Goal: Task Accomplishment & Management: Use online tool/utility

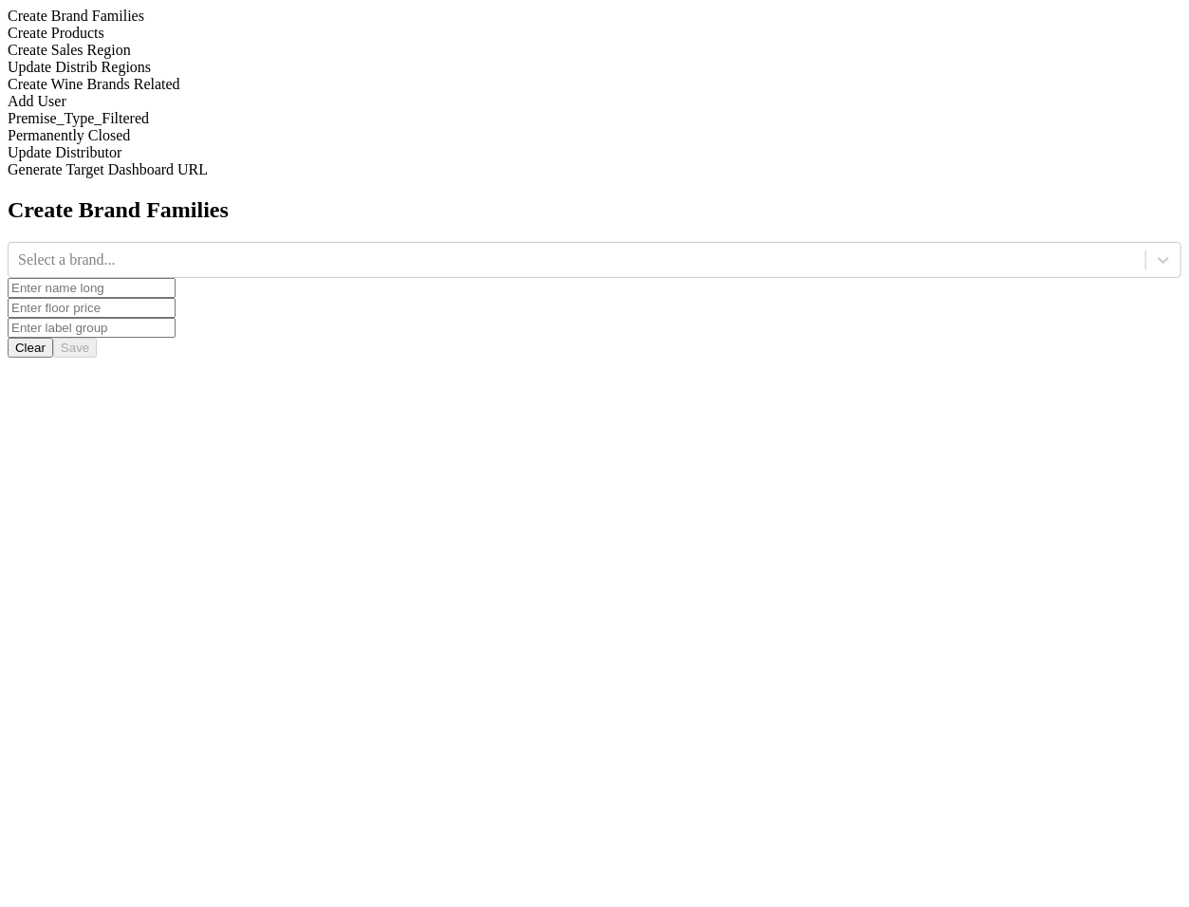
click at [254, 76] on div "Update Distrib Regions" at bounding box center [595, 67] width 1174 height 17
click at [235, 76] on div "Update Distrib Regions" at bounding box center [595, 67] width 1174 height 17
click at [461, 250] on div at bounding box center [577, 260] width 1118 height 21
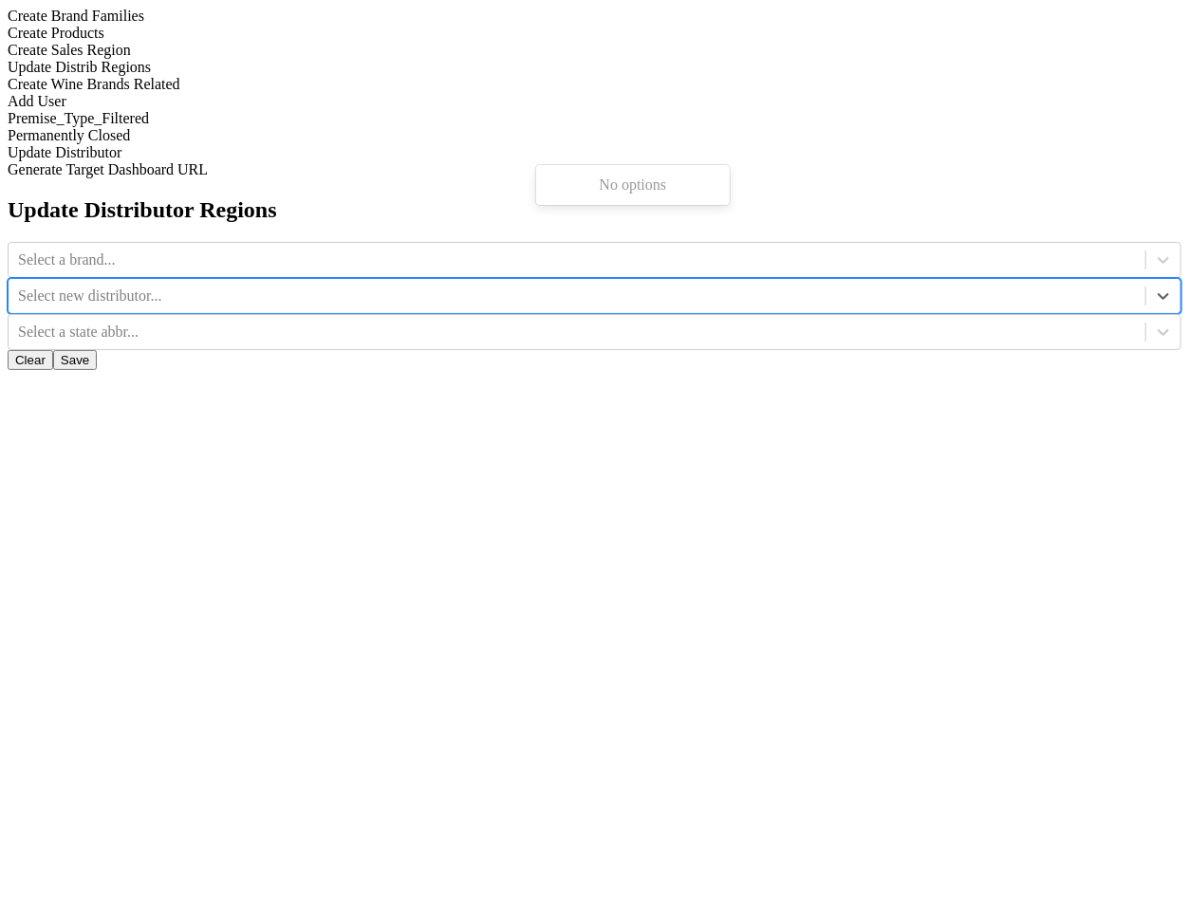
click at [572, 286] on div at bounding box center [577, 296] width 1118 height 21
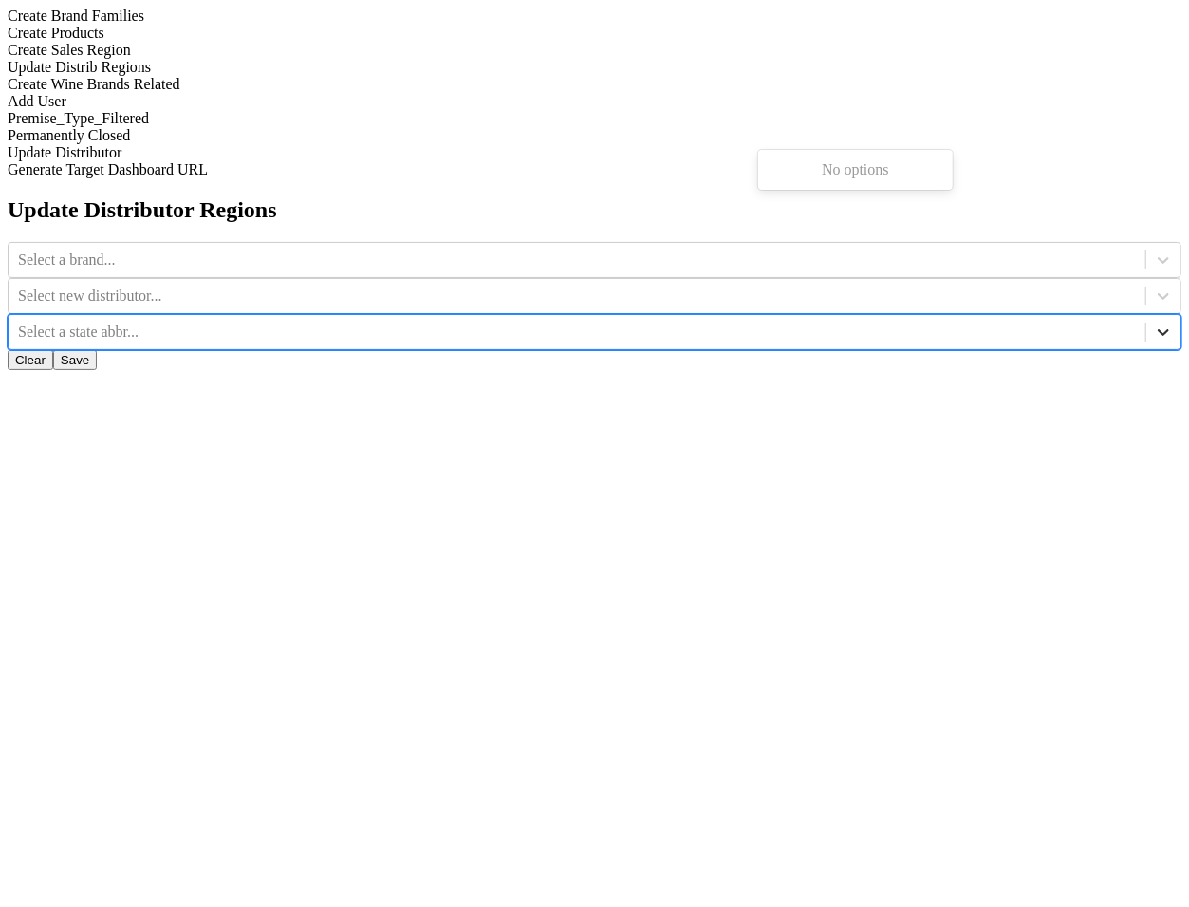
click at [1147, 315] on div at bounding box center [1164, 332] width 34 height 34
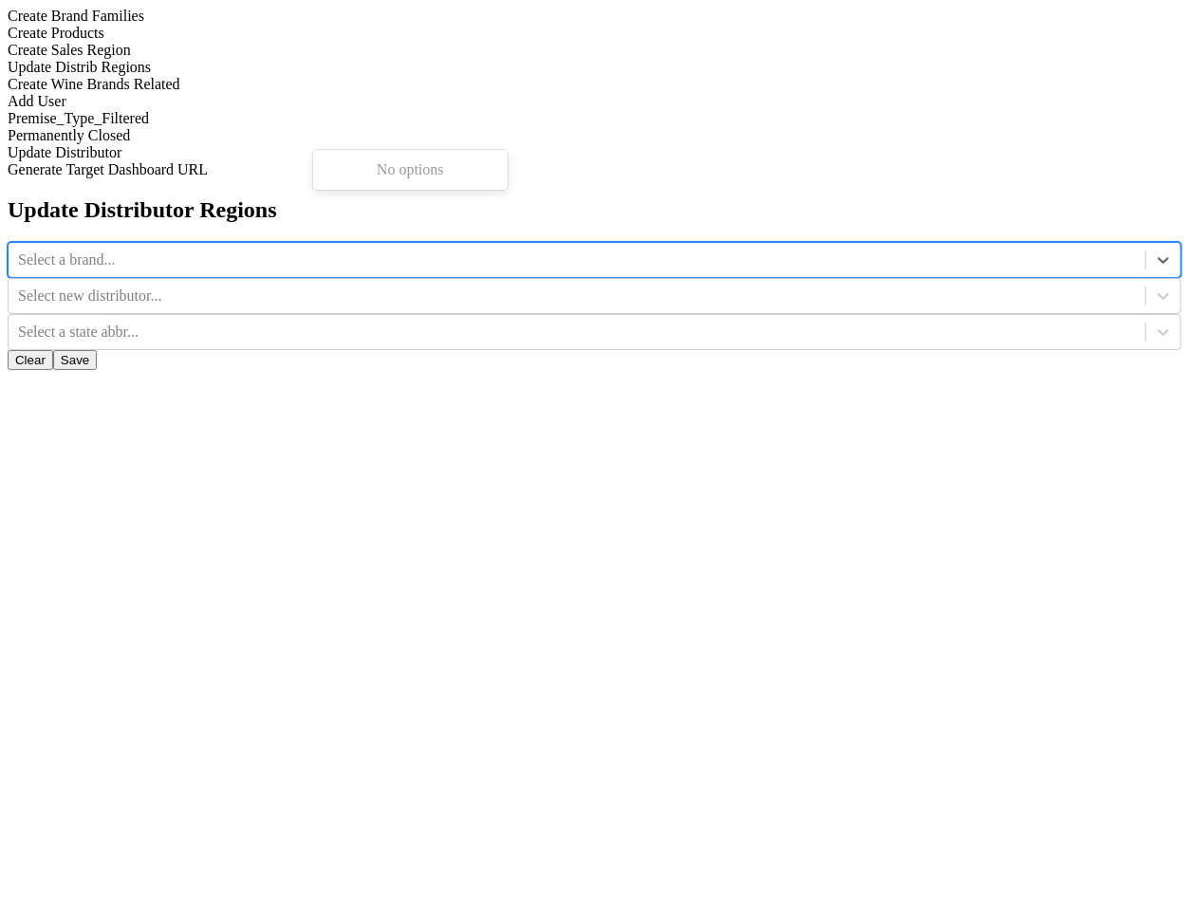
click at [459, 250] on div at bounding box center [577, 260] width 1118 height 21
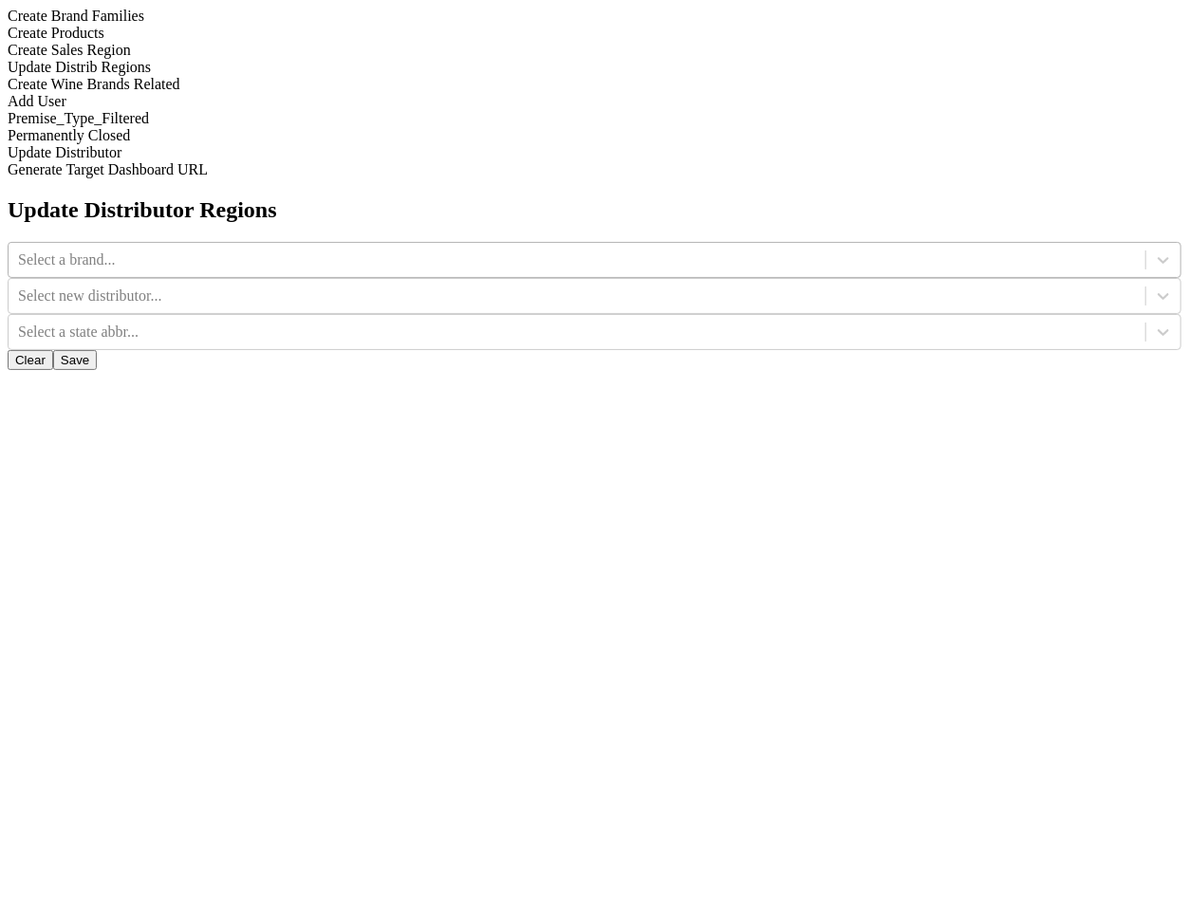
click at [397, 250] on div at bounding box center [577, 260] width 1118 height 21
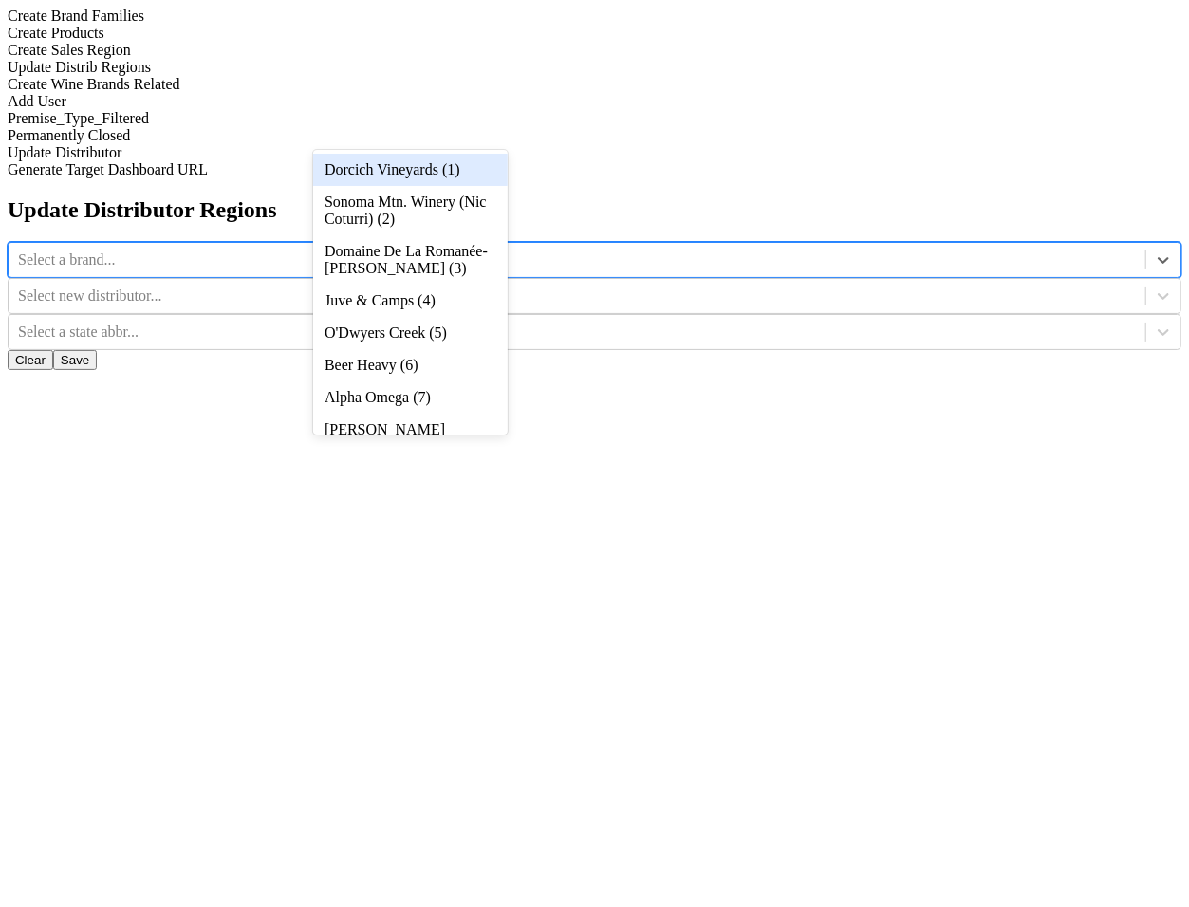
click at [397, 250] on div at bounding box center [577, 260] width 1118 height 21
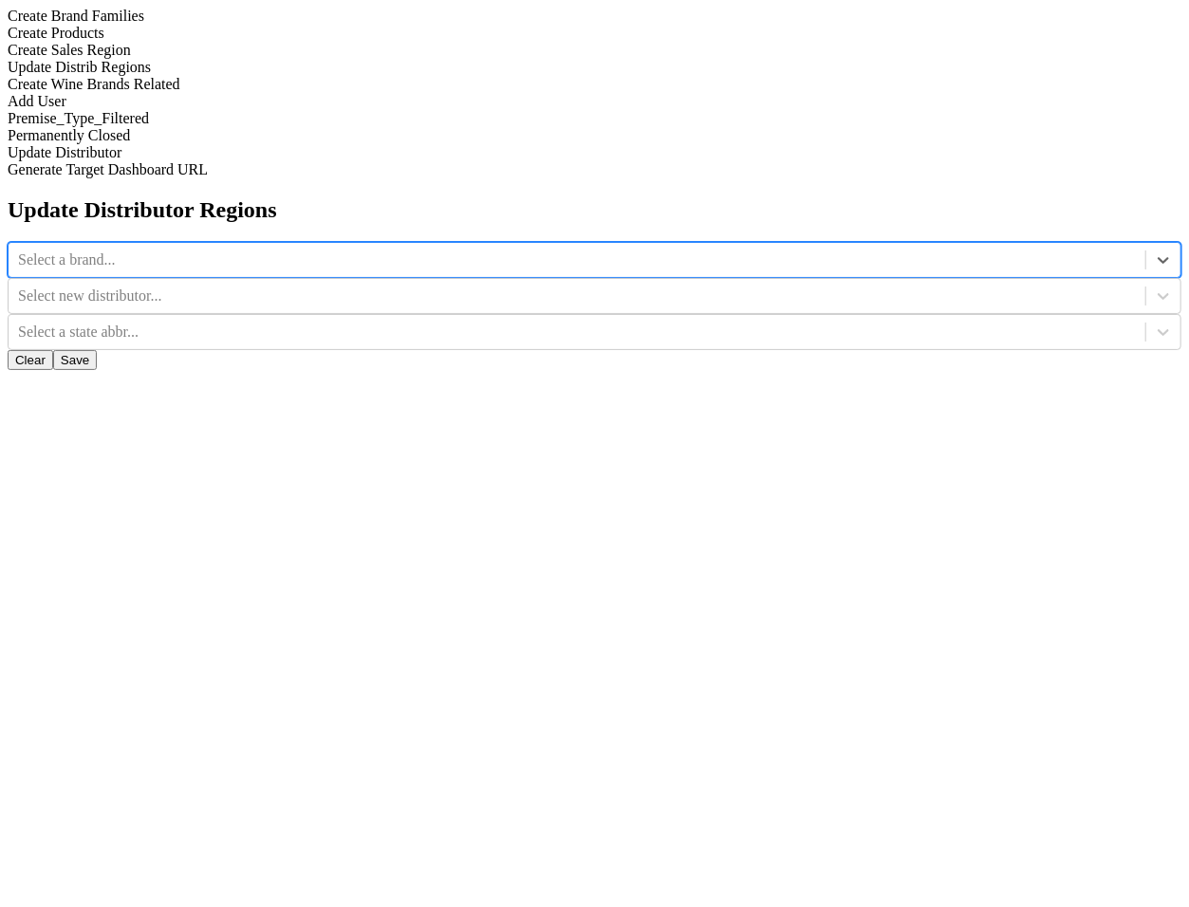
click at [397, 250] on div at bounding box center [577, 260] width 1118 height 21
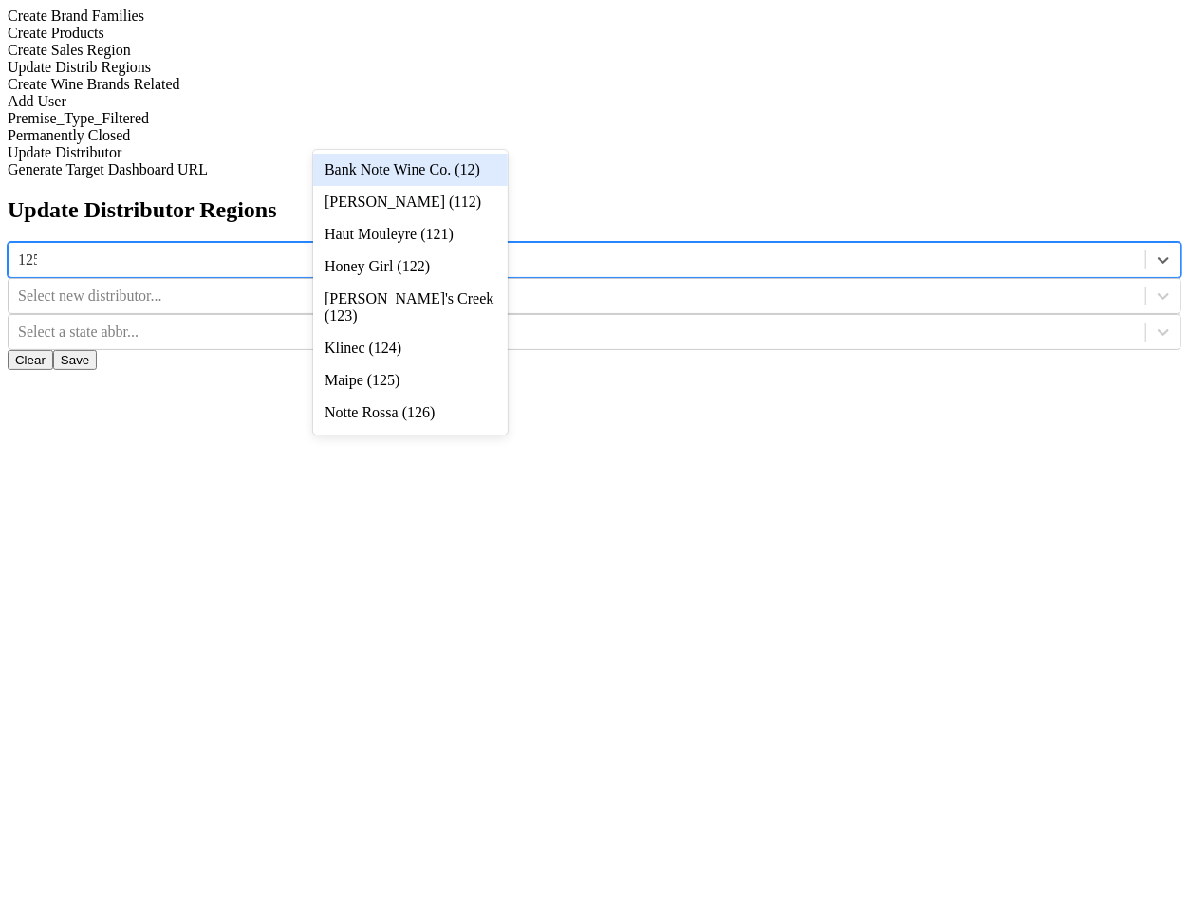
type input "1252"
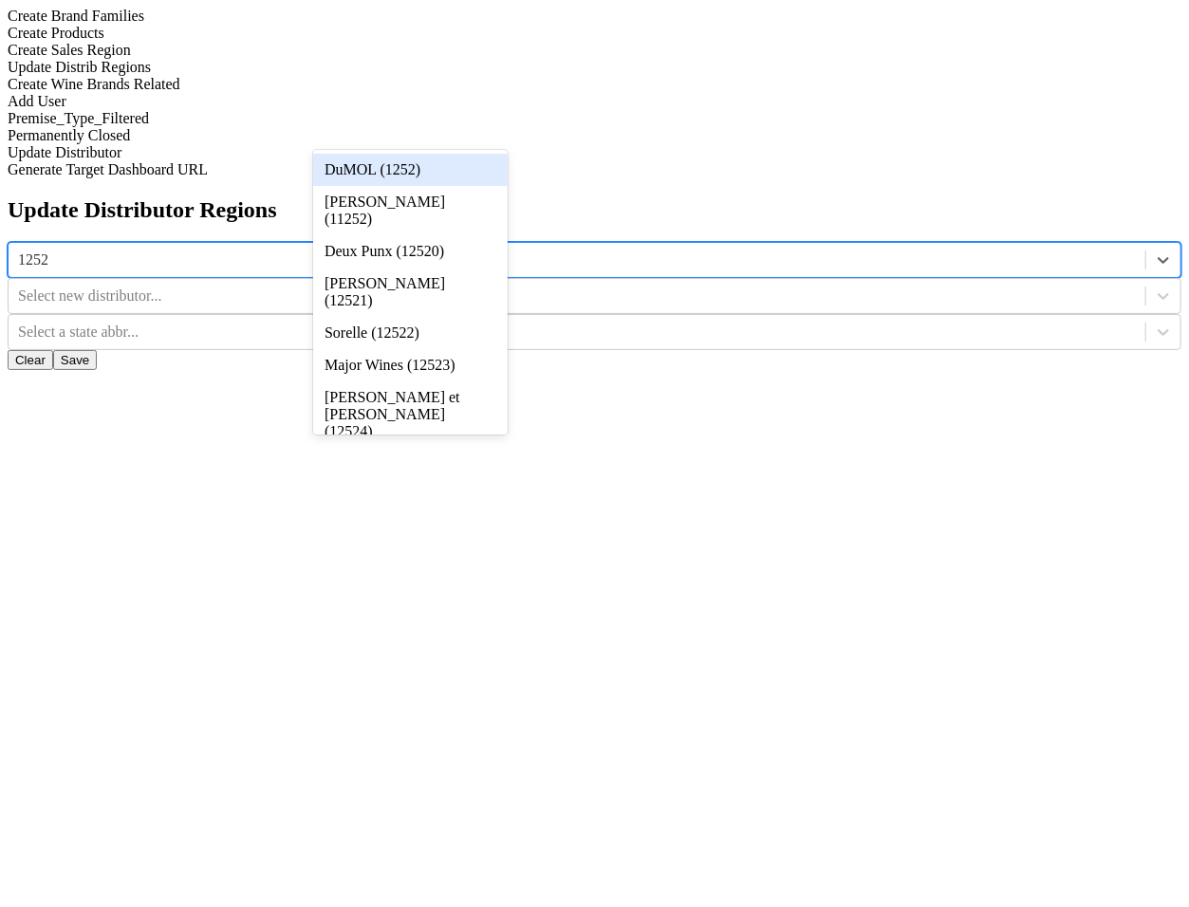
click at [439, 177] on div "DuMOL (1252)" at bounding box center [410, 170] width 195 height 32
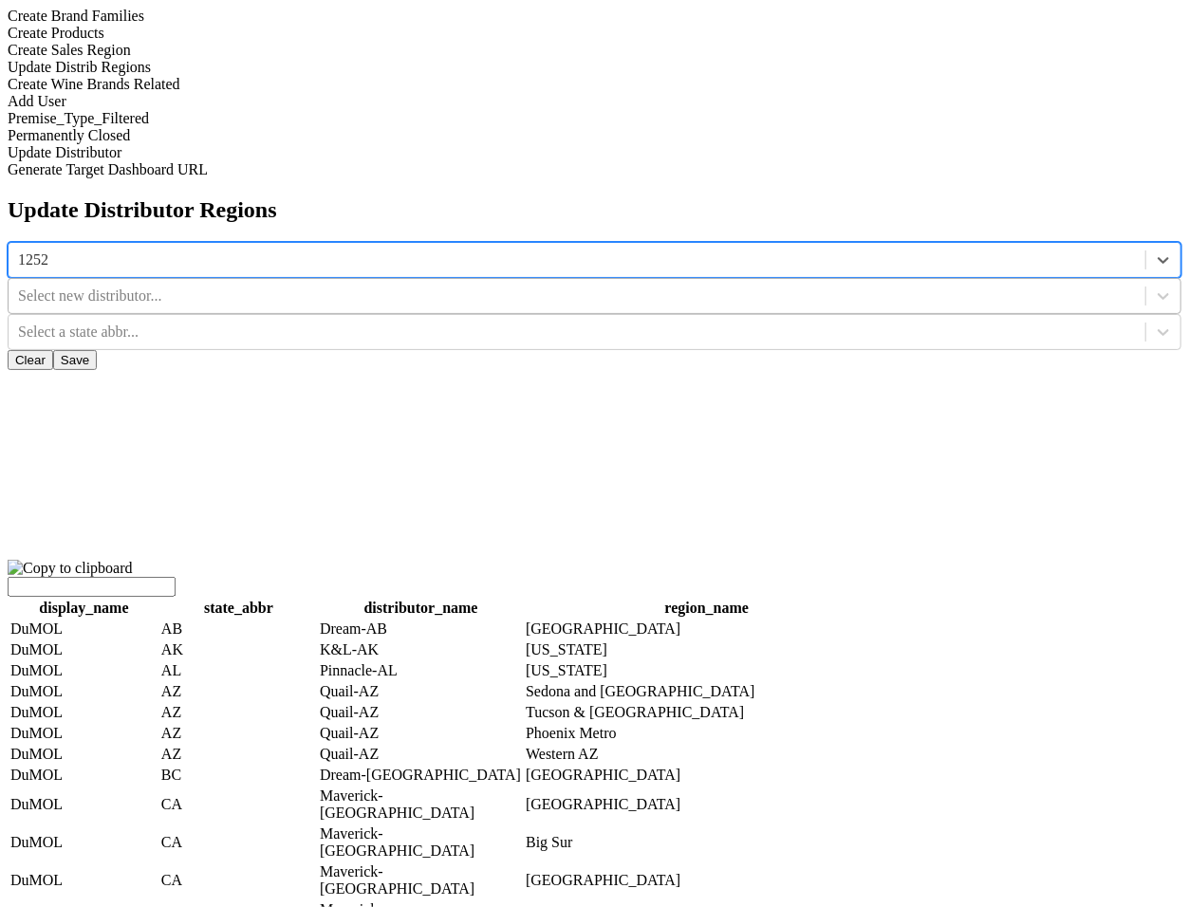
click at [681, 286] on div at bounding box center [577, 296] width 1118 height 21
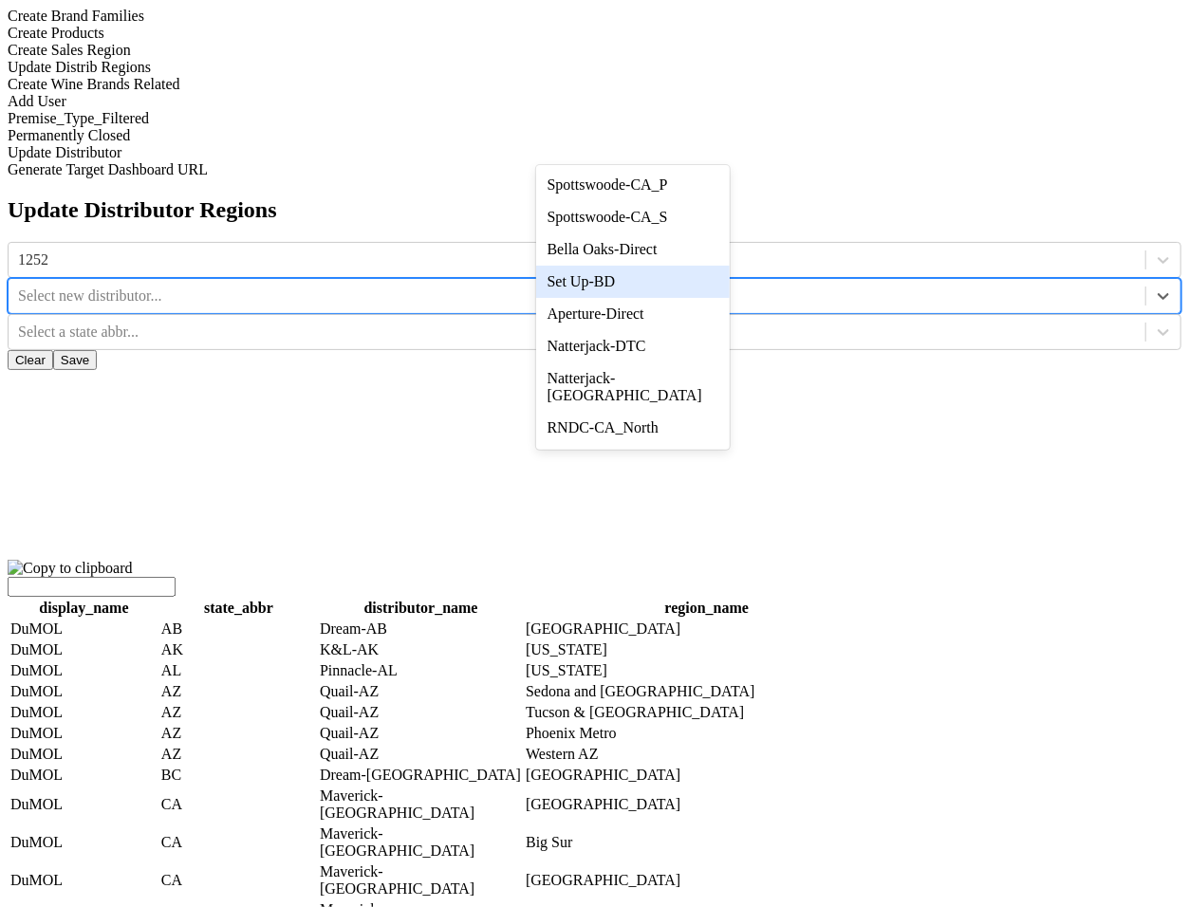
click at [686, 284] on div "Set Up-BD" at bounding box center [633, 282] width 195 height 32
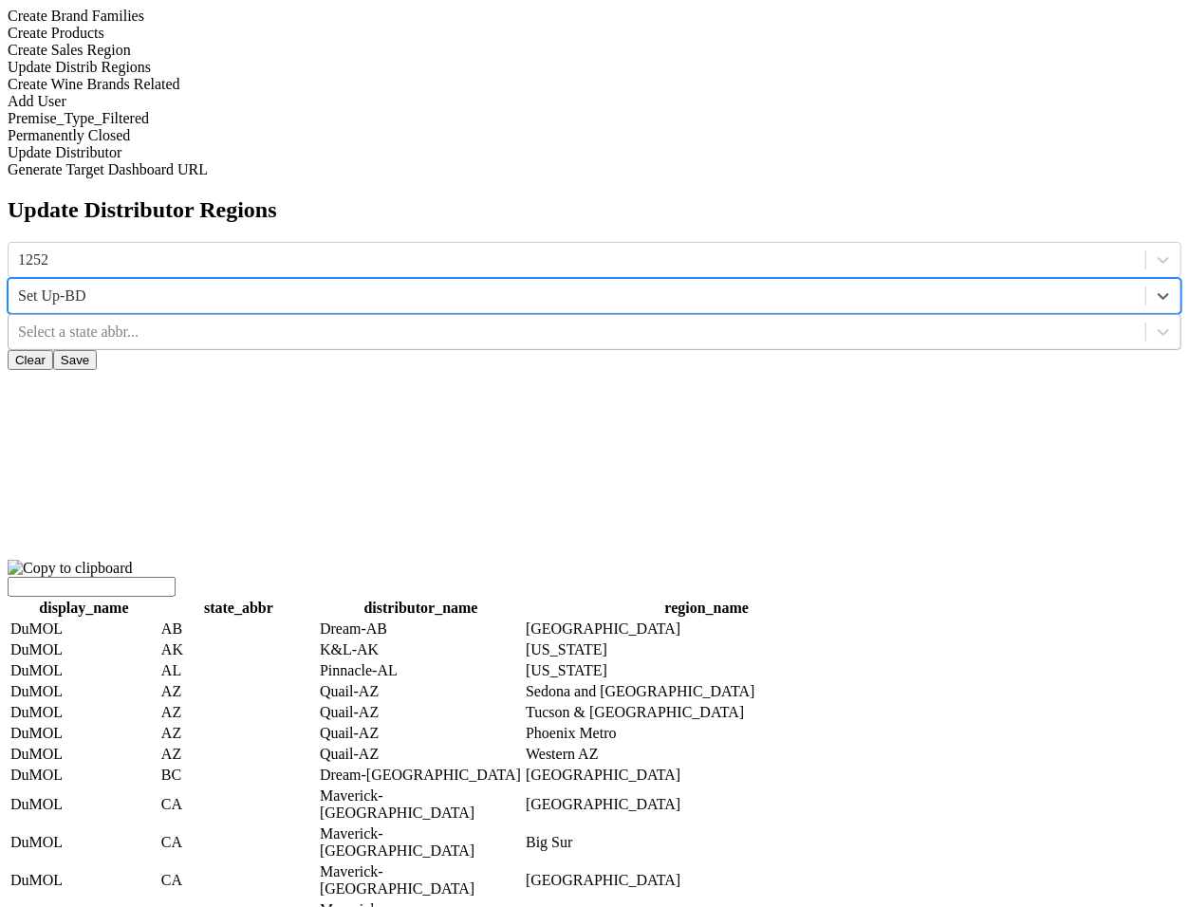
click at [864, 322] on div at bounding box center [577, 332] width 1118 height 21
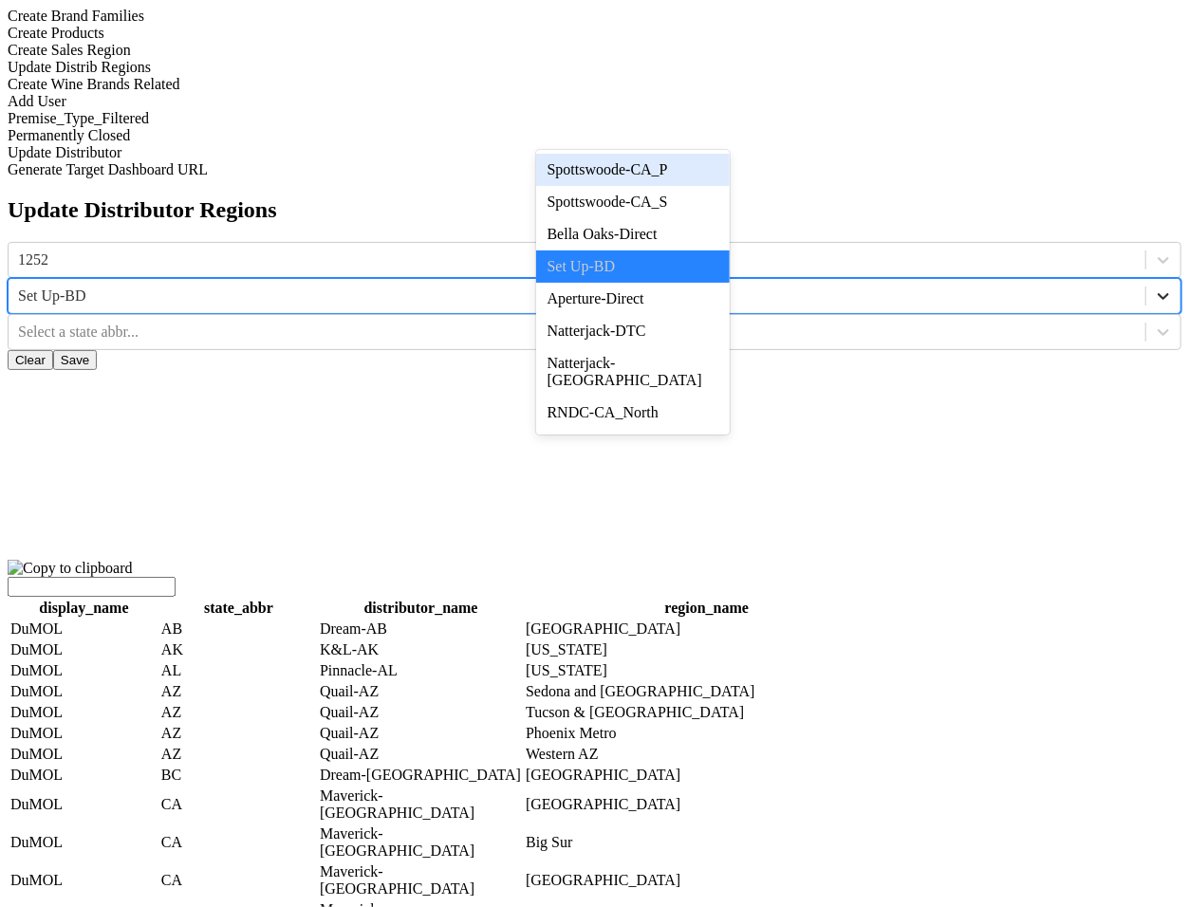
click at [1147, 279] on div at bounding box center [1164, 296] width 34 height 34
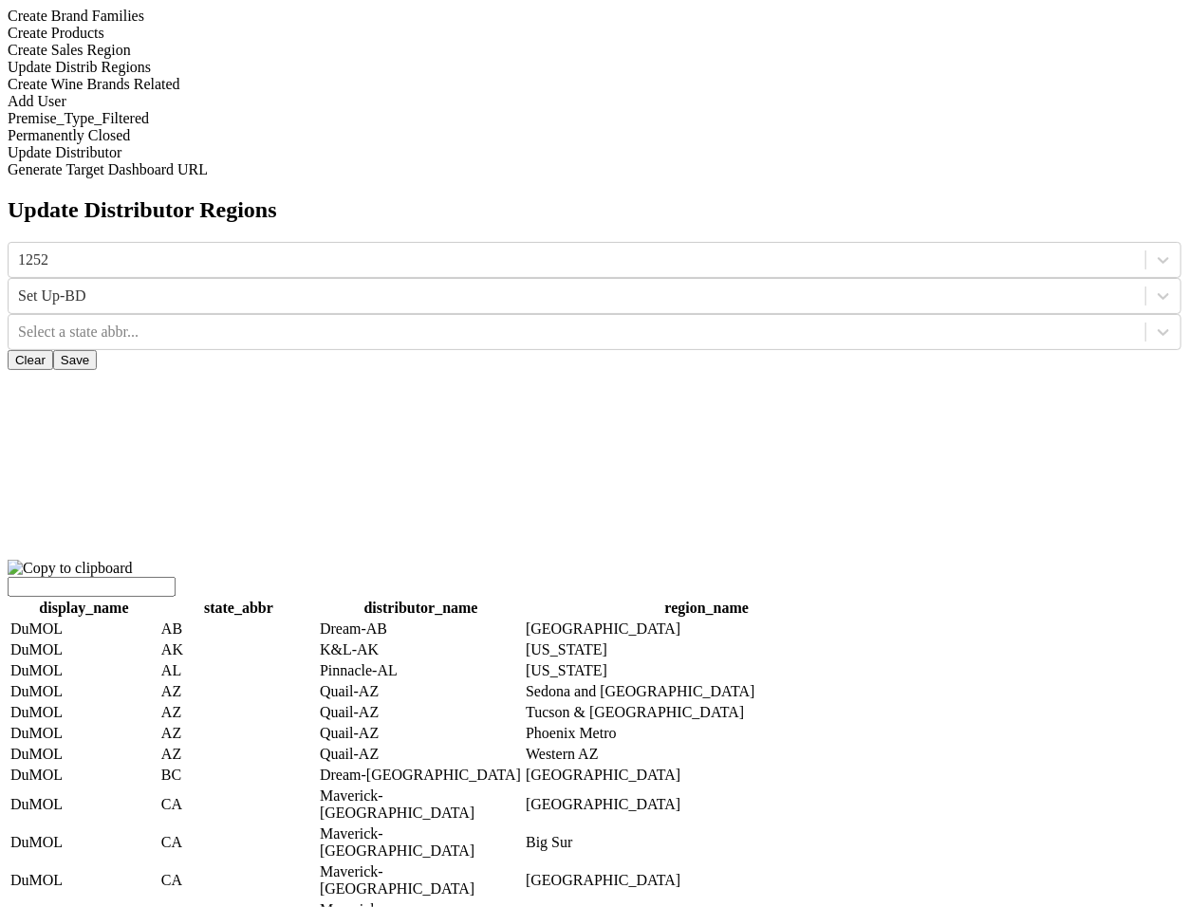
click at [53, 350] on button "Clear" at bounding box center [31, 360] width 46 height 20
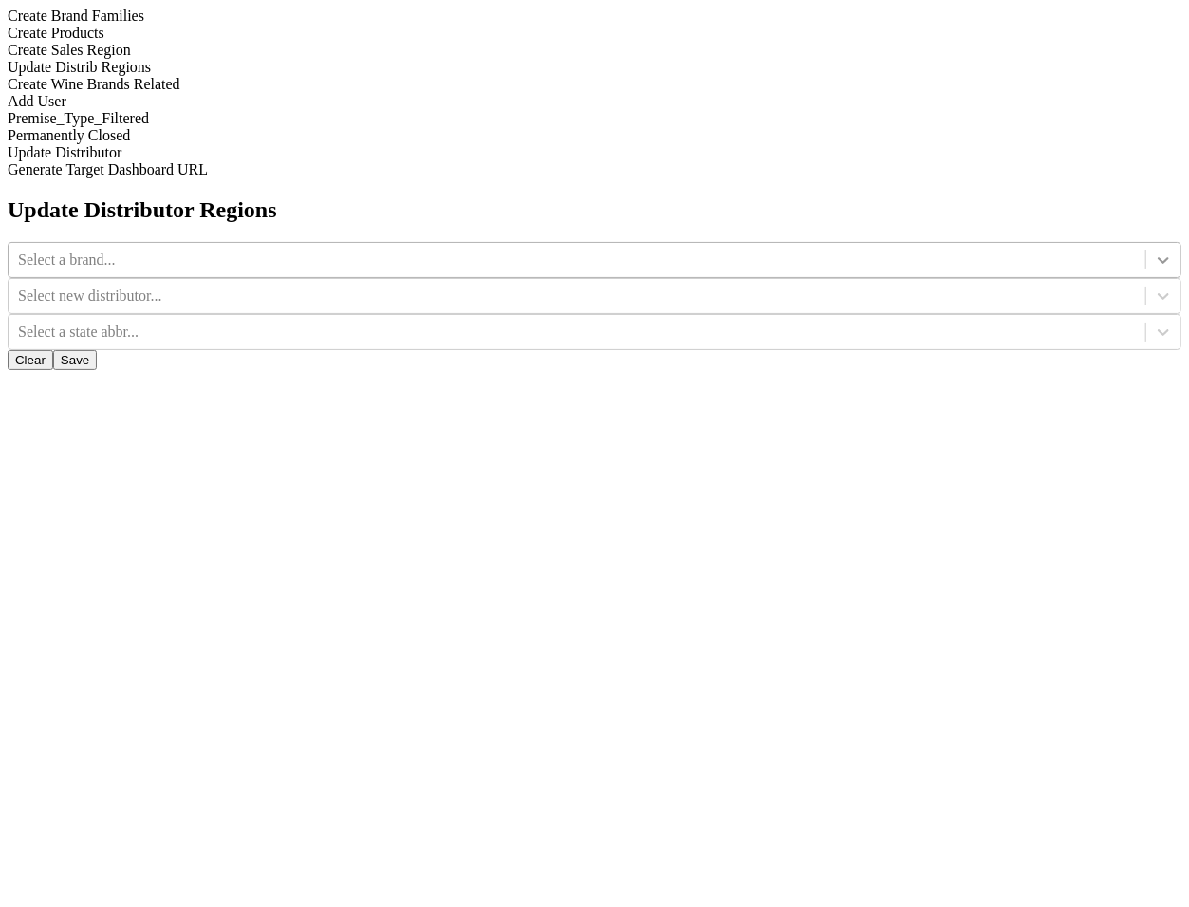
click at [1154, 251] on icon at bounding box center [1163, 260] width 19 height 19
click at [431, 250] on div at bounding box center [577, 260] width 1118 height 21
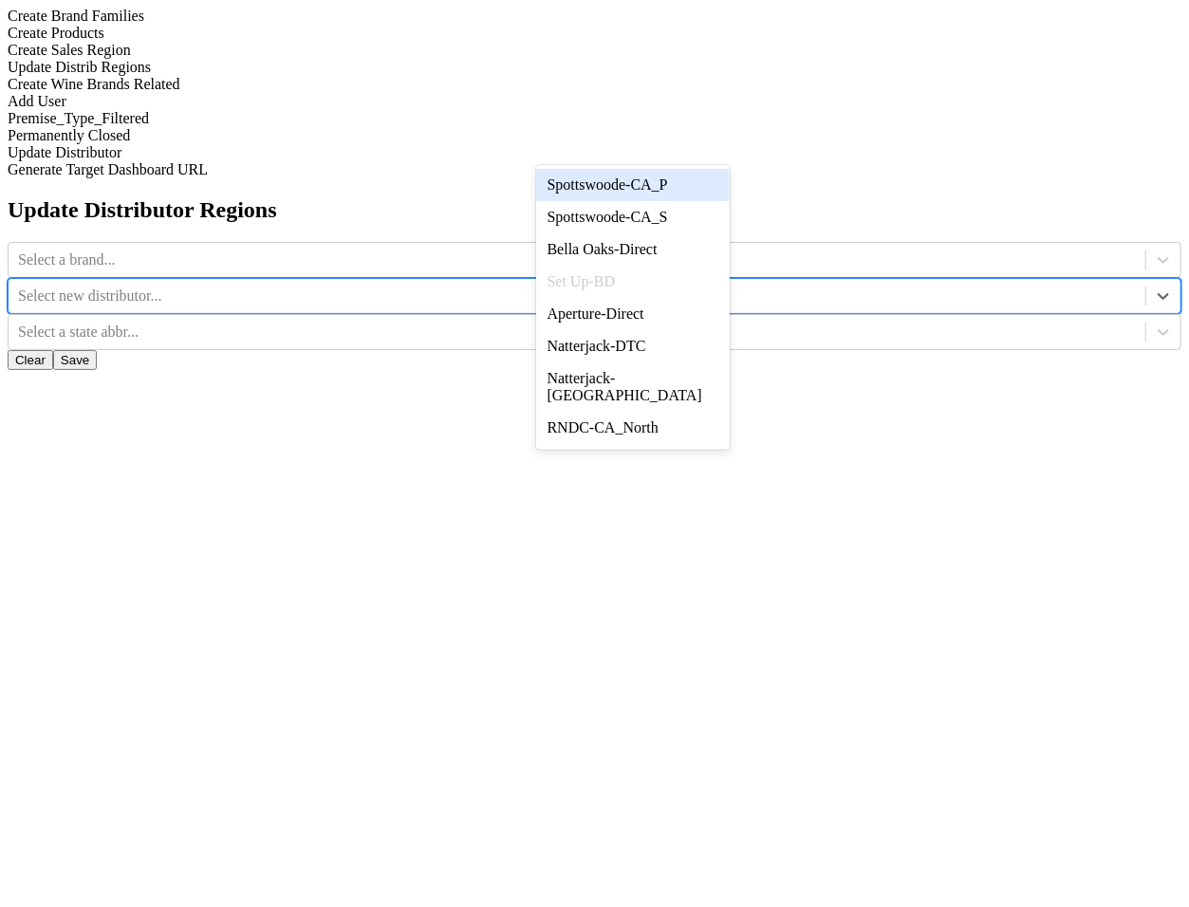
click at [677, 286] on div at bounding box center [577, 296] width 1118 height 21
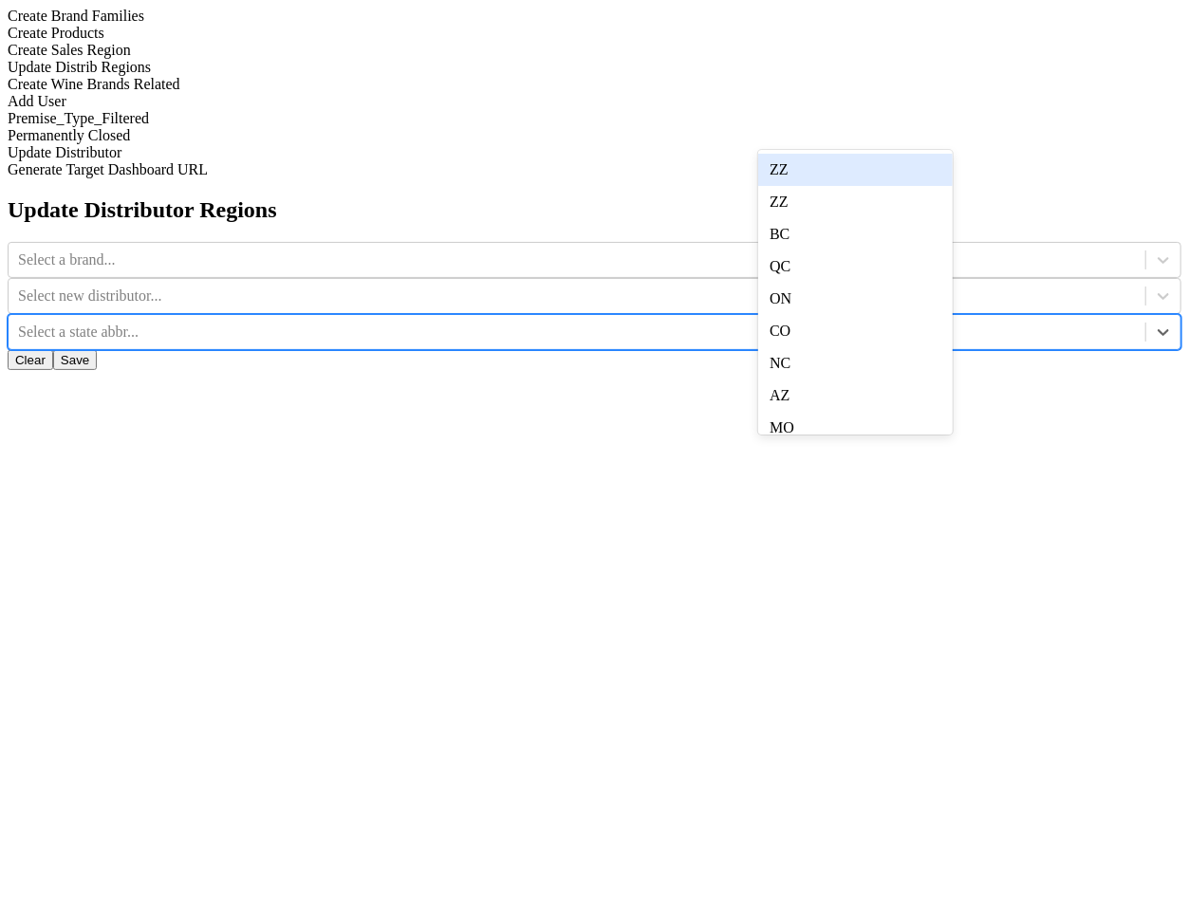
click at [879, 322] on div at bounding box center [577, 332] width 1118 height 21
click at [599, 282] on div "Select new distributor..." at bounding box center [577, 296] width 1137 height 28
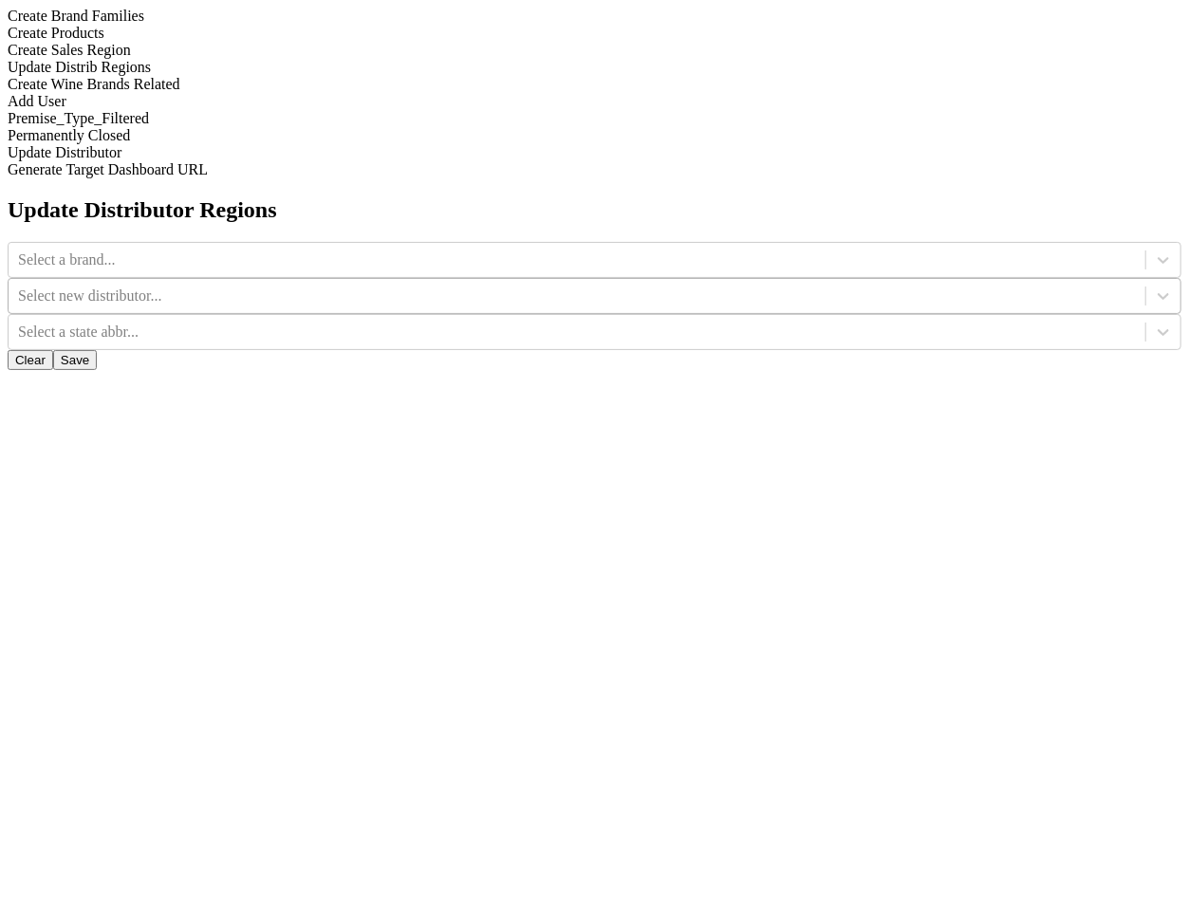
click at [649, 288] on div "Select new distributor..." at bounding box center [577, 296] width 1118 height 17
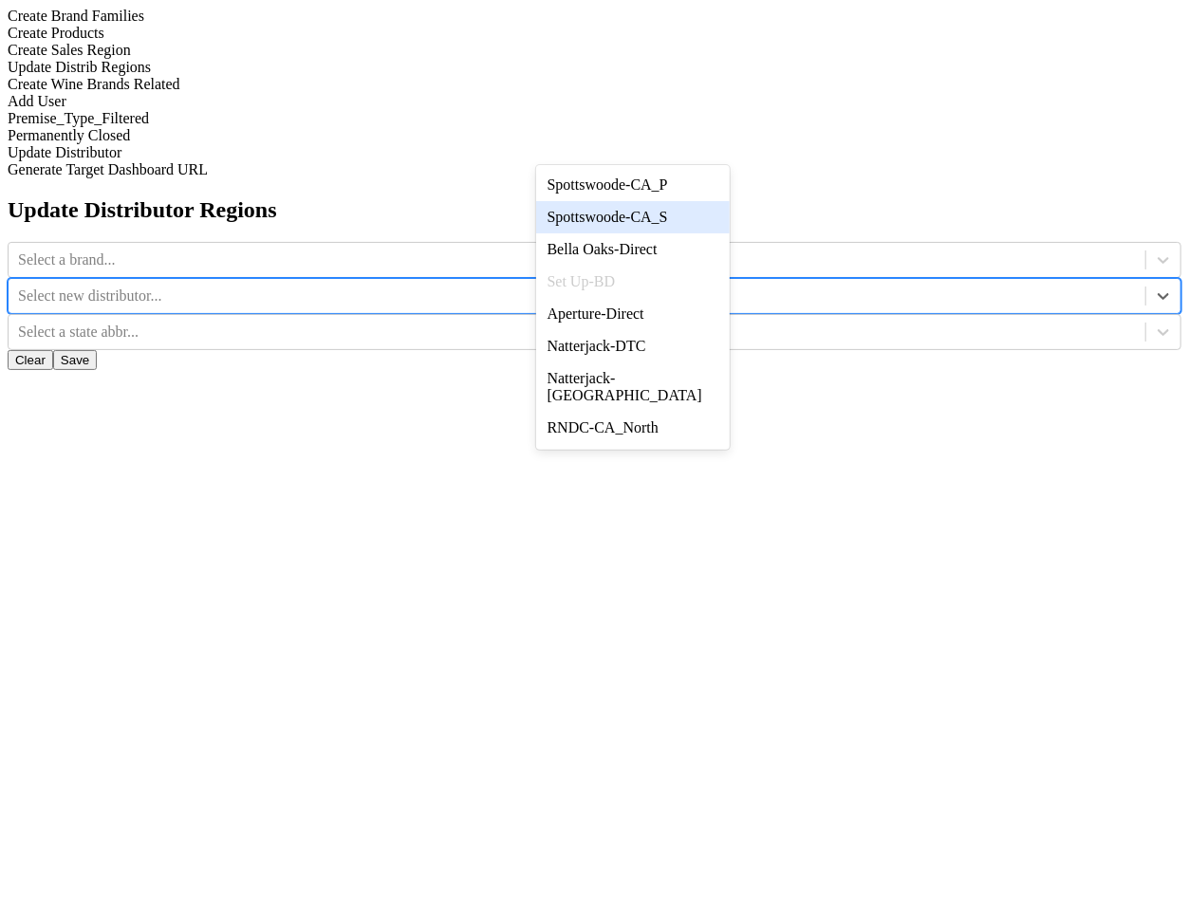
click at [820, 257] on div "Update Distributor Regions Select a brand... option Spottswoode-CA_S focused, 2…" at bounding box center [595, 283] width 1174 height 173
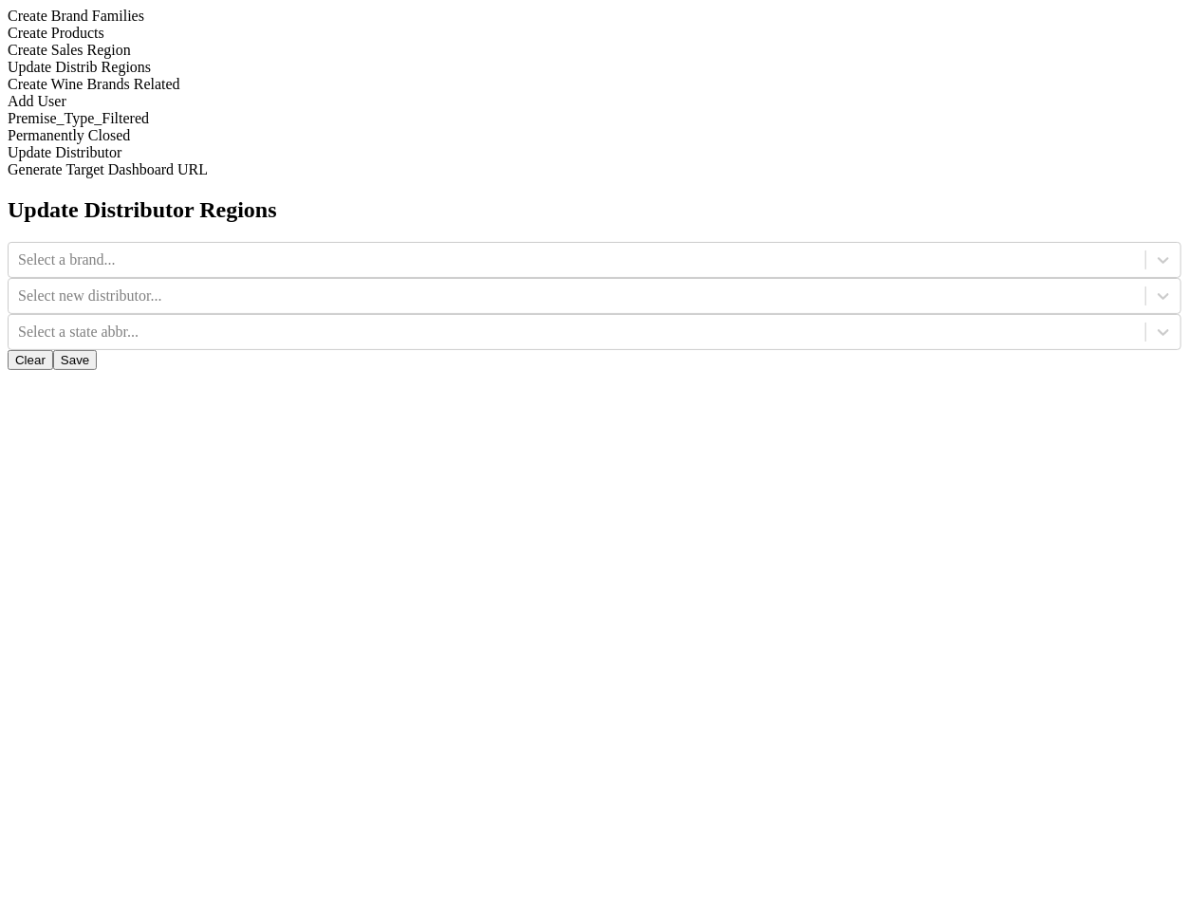
click at [260, 59] on div "Create Sales Region" at bounding box center [595, 50] width 1174 height 17
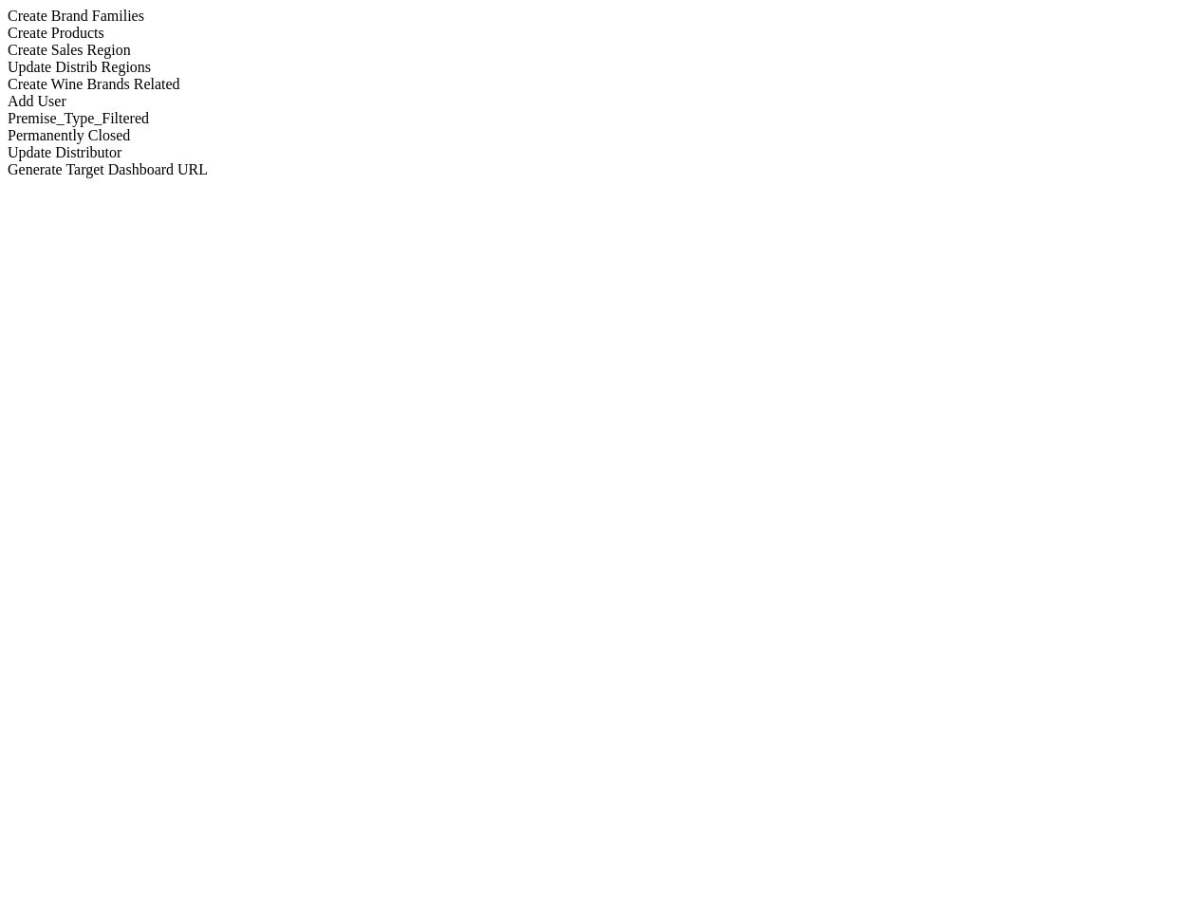
click at [259, 76] on div "Update Distrib Regions" at bounding box center [595, 67] width 1174 height 17
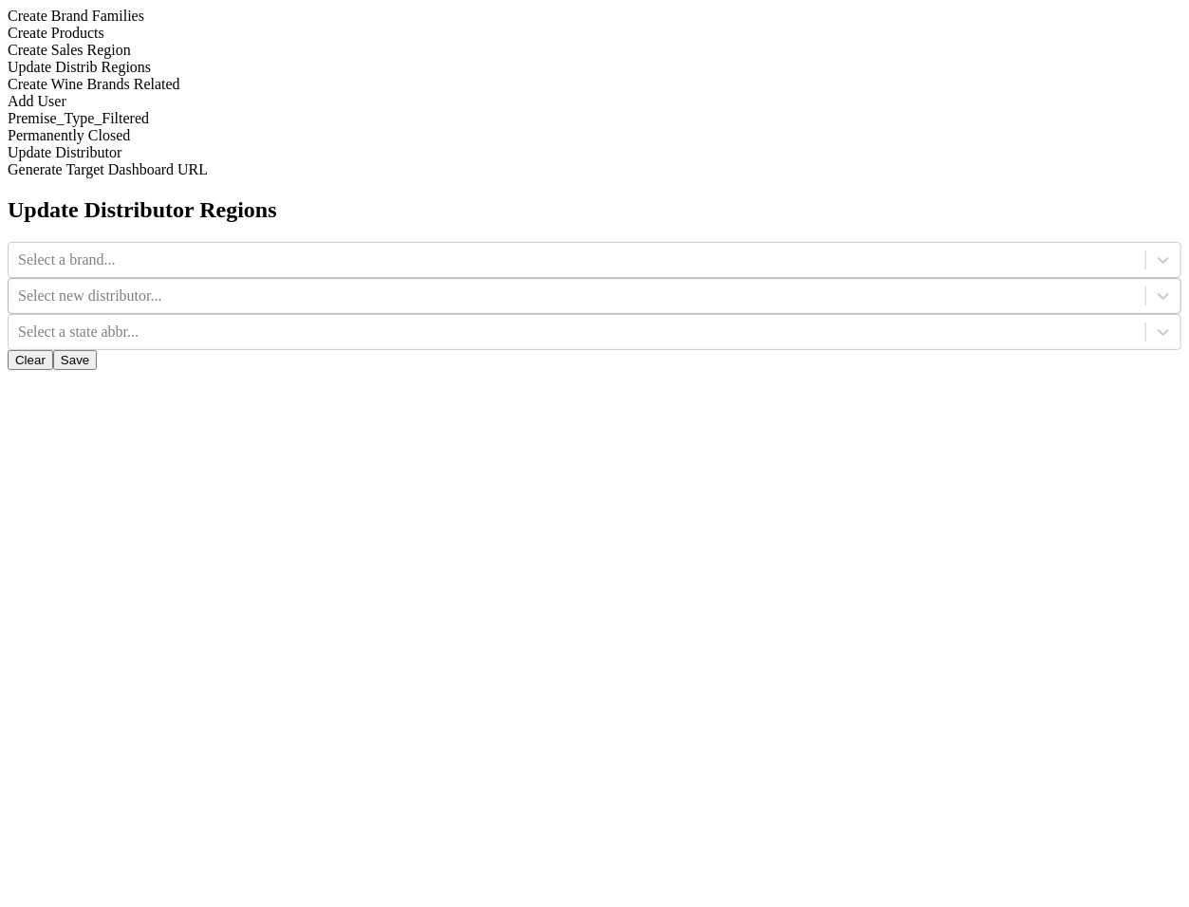
click at [692, 282] on div "Select new distributor..." at bounding box center [577, 296] width 1137 height 28
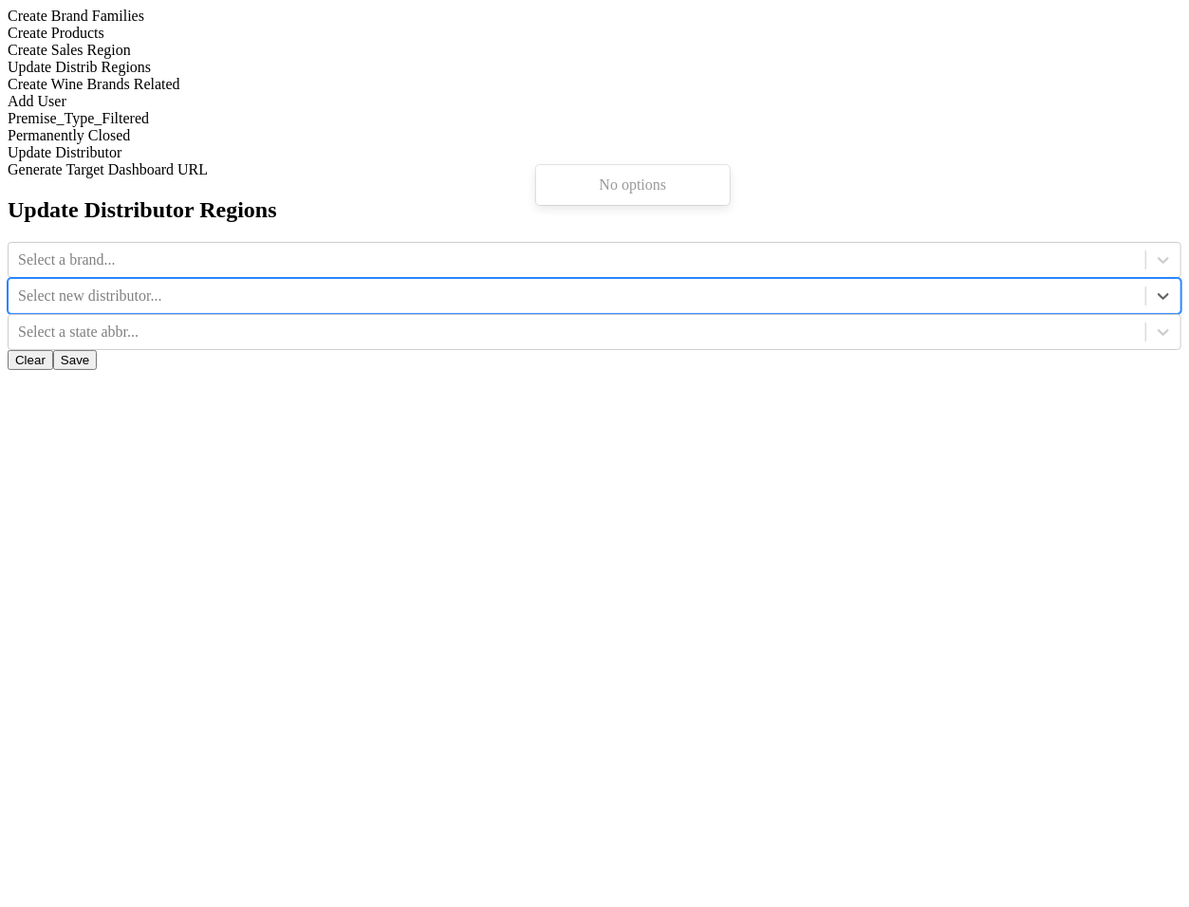
click at [727, 273] on div "Update Distributor Regions Select a brand... Use Up and Down to choose options,…" at bounding box center [595, 283] width 1174 height 173
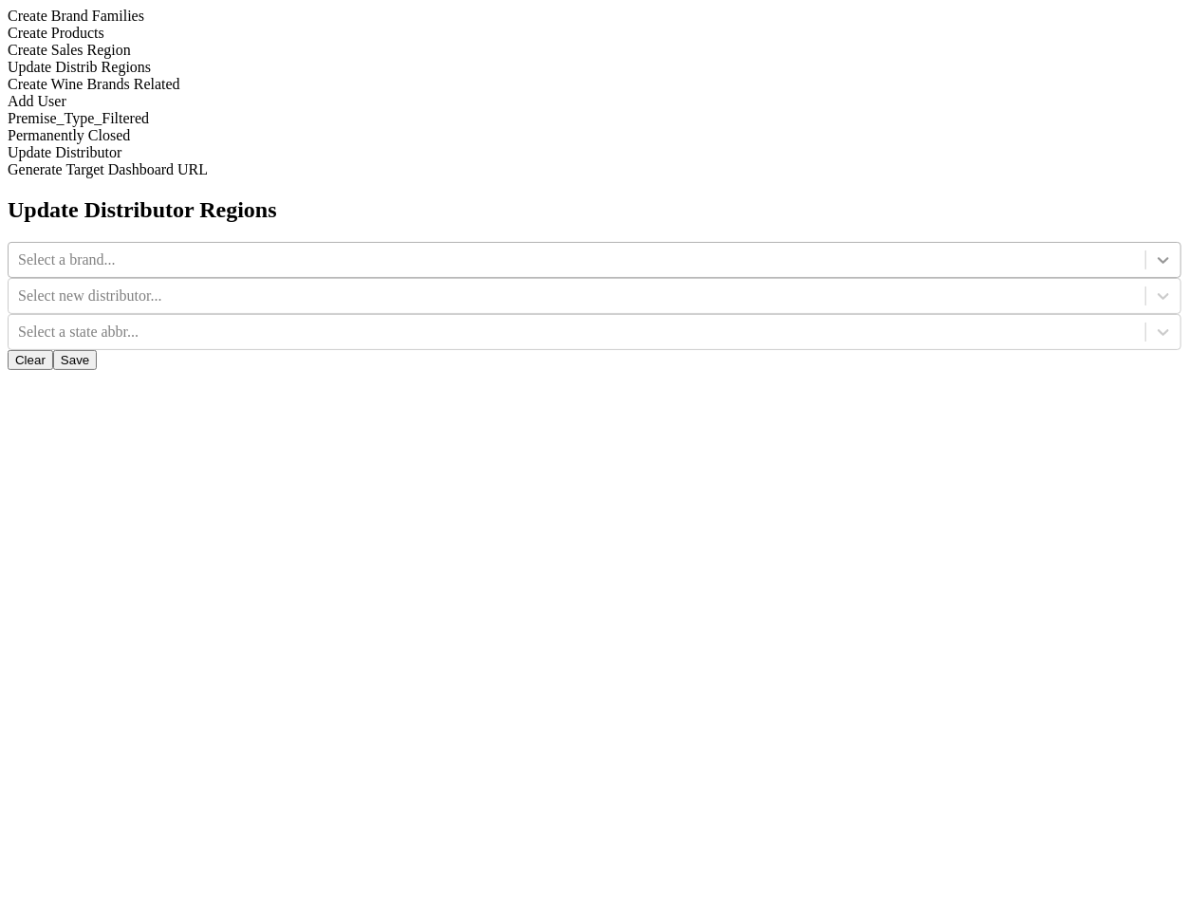
click at [1147, 243] on div at bounding box center [1164, 260] width 34 height 34
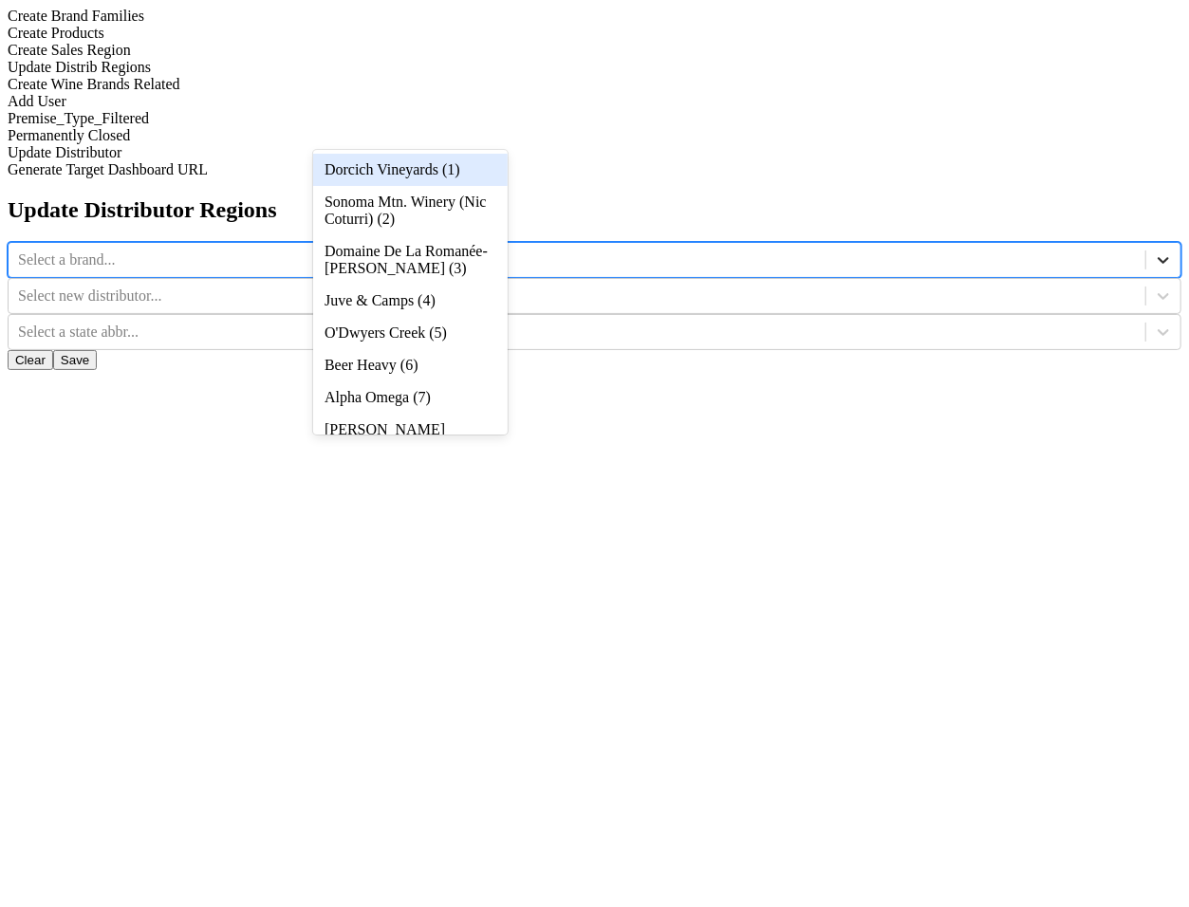
click at [1154, 251] on icon at bounding box center [1163, 260] width 19 height 19
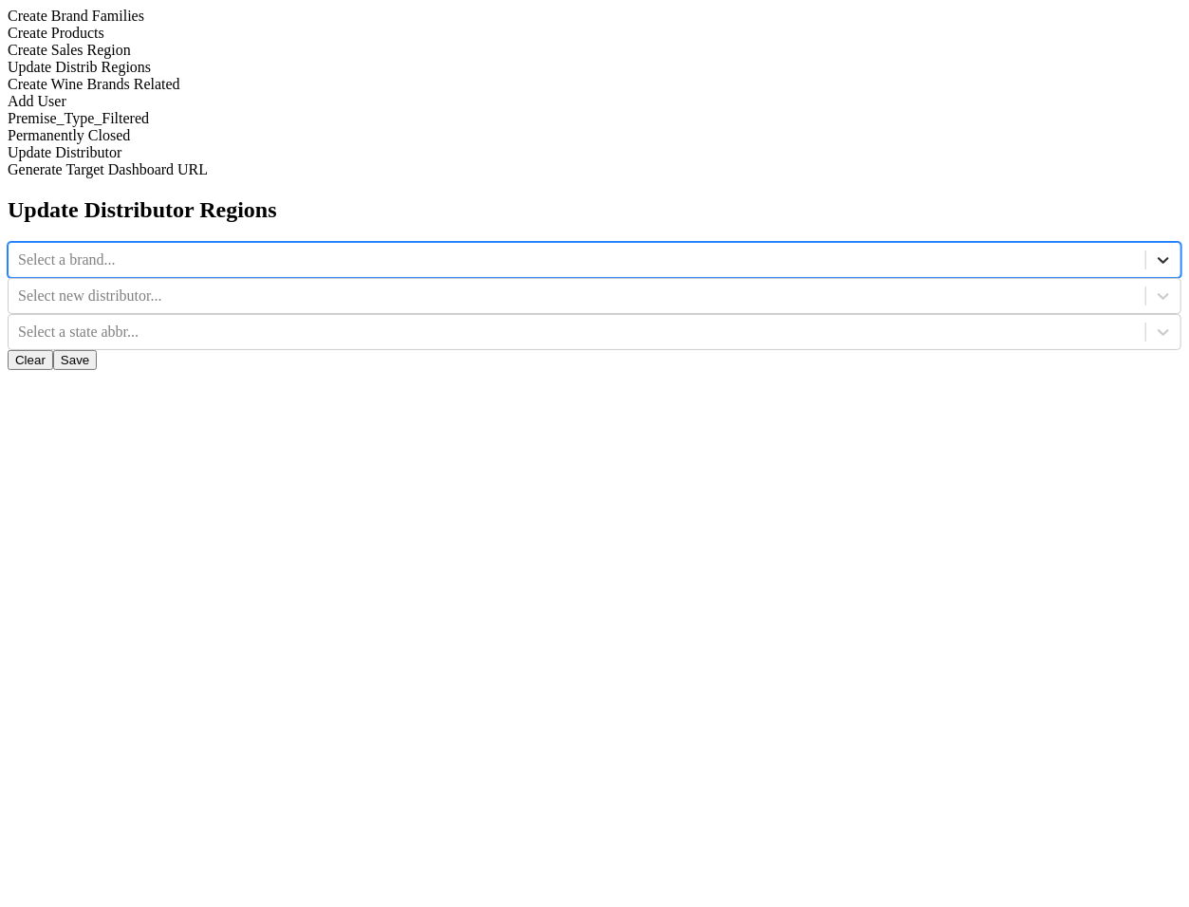
click at [1154, 251] on icon at bounding box center [1163, 260] width 19 height 19
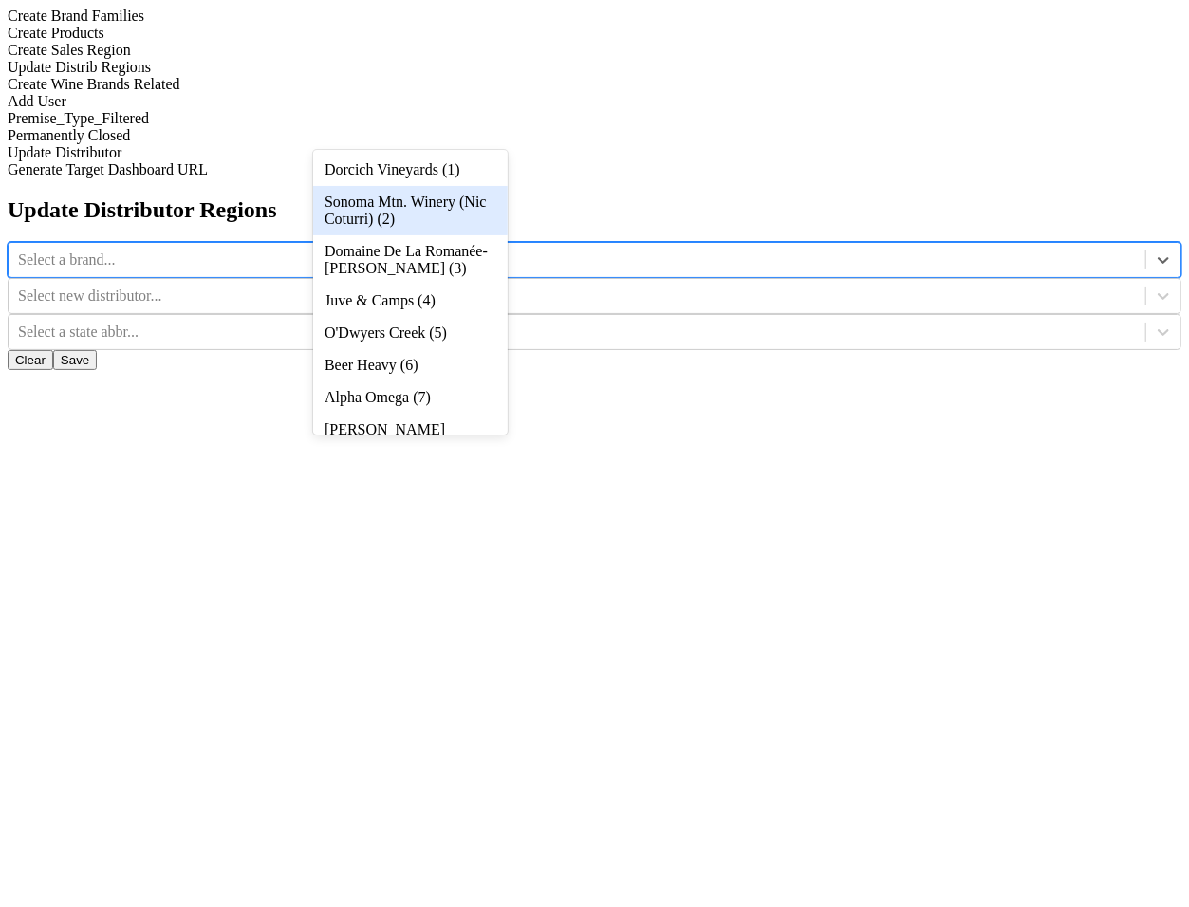
click at [469, 218] on div "Sonoma Mtn. Winery (Nic Coturri) (2)" at bounding box center [410, 210] width 195 height 49
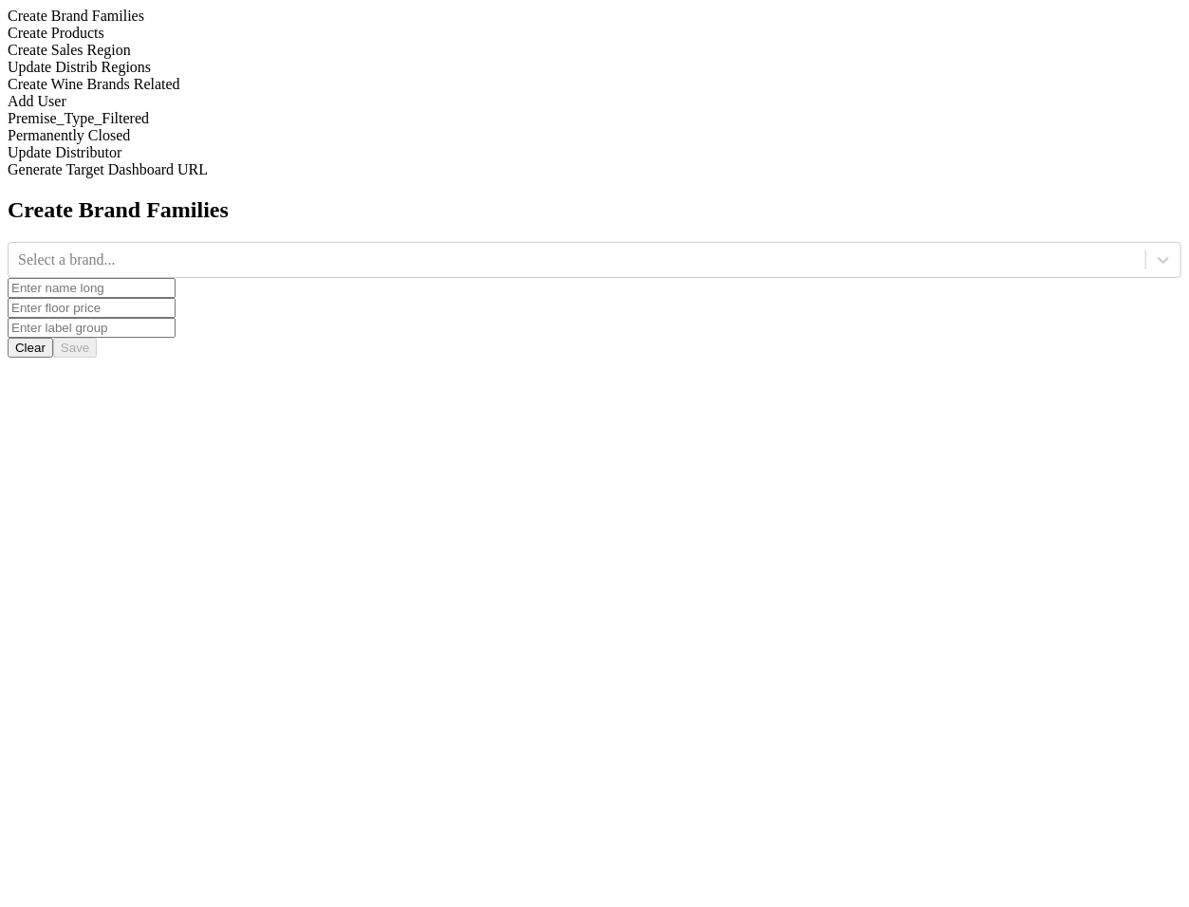
click at [271, 76] on div "Update Distrib Regions" at bounding box center [595, 67] width 1174 height 17
click at [1147, 243] on div at bounding box center [1164, 260] width 34 height 34
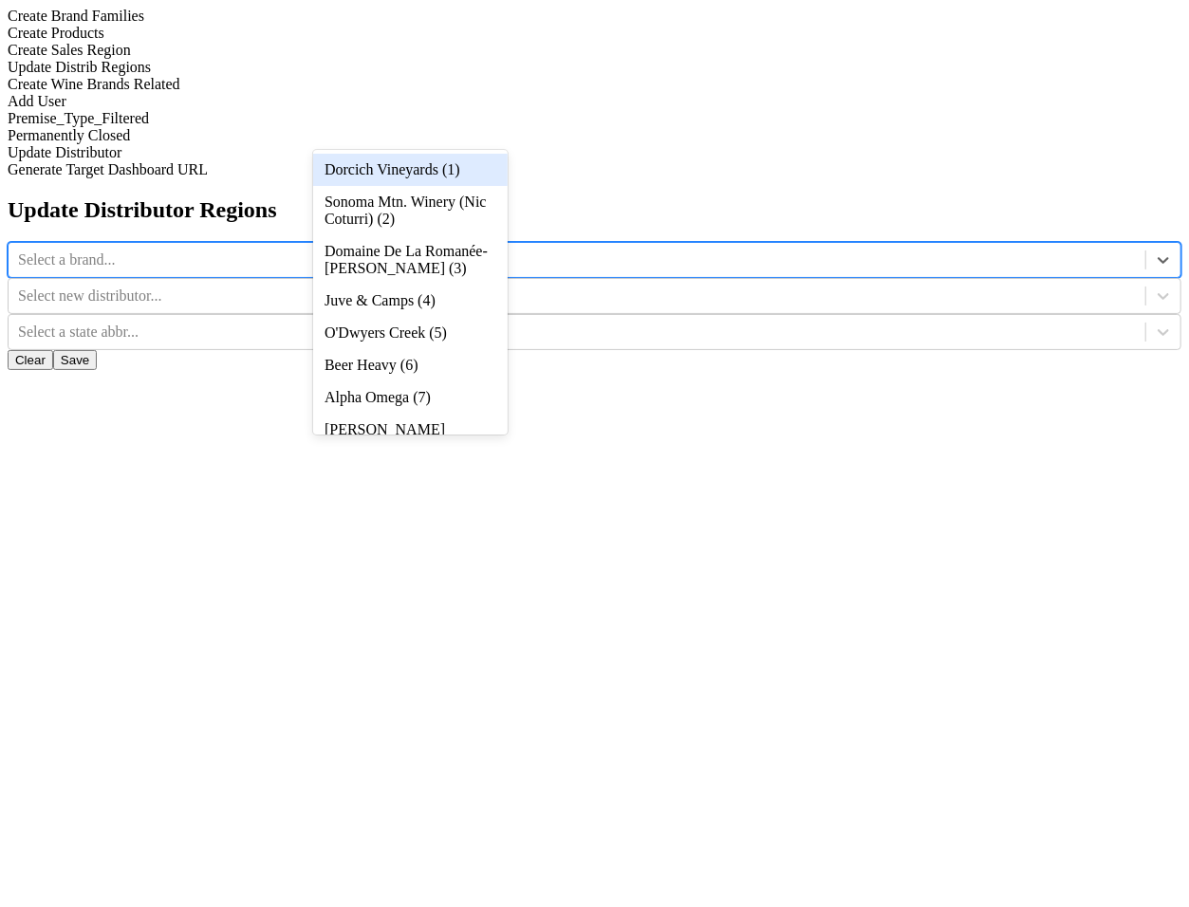
click at [475, 164] on div "Dorcich Vineyards (1)" at bounding box center [410, 170] width 195 height 32
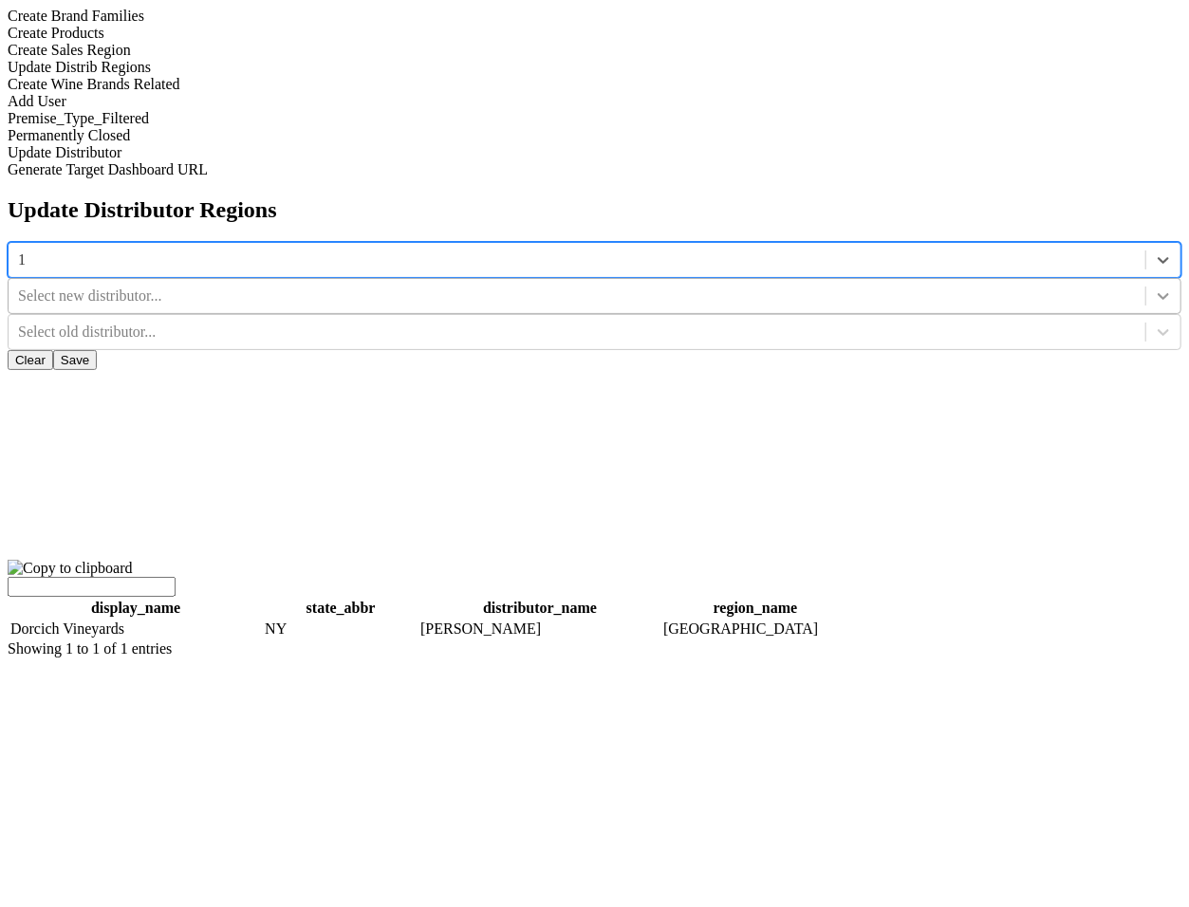
click at [1147, 279] on div at bounding box center [1164, 296] width 34 height 34
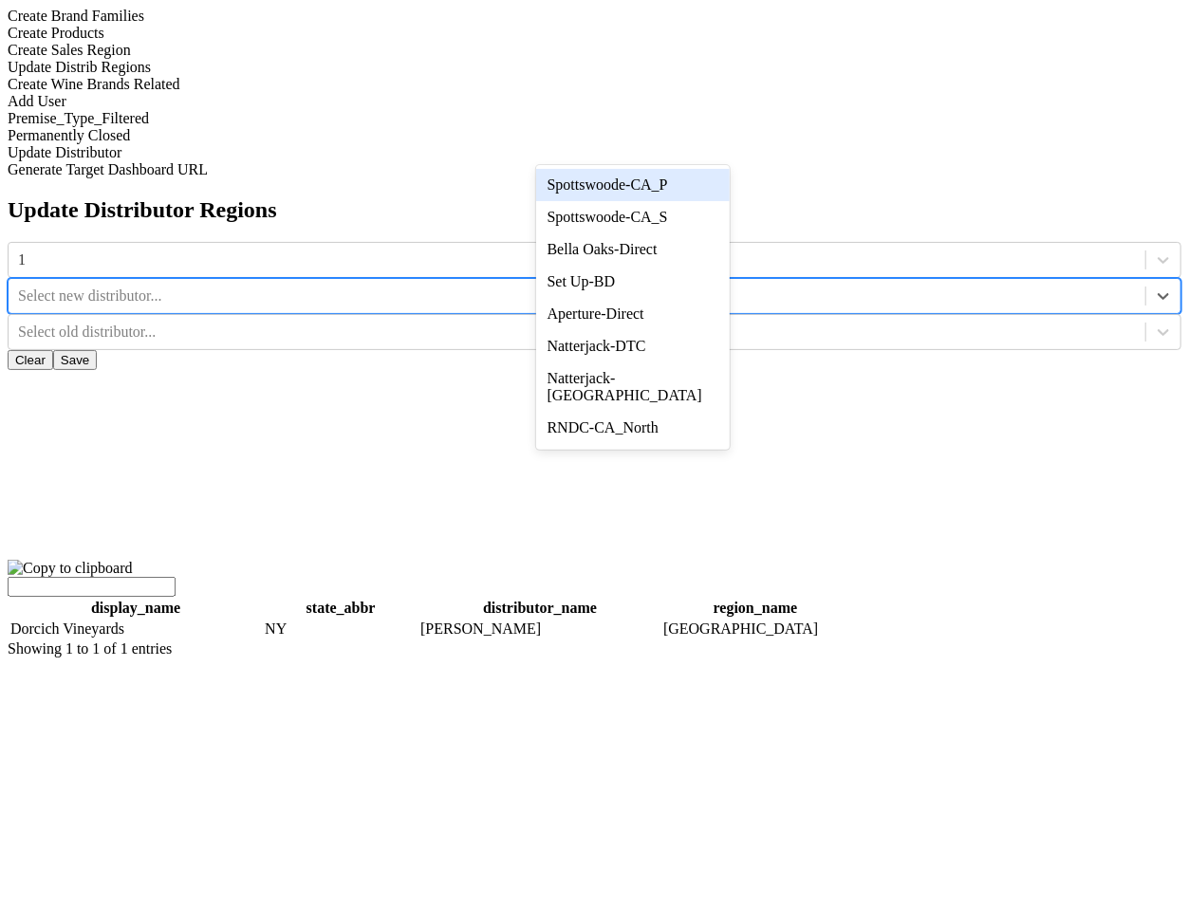
click at [709, 186] on div "Spottswoode-CA_P" at bounding box center [633, 185] width 195 height 32
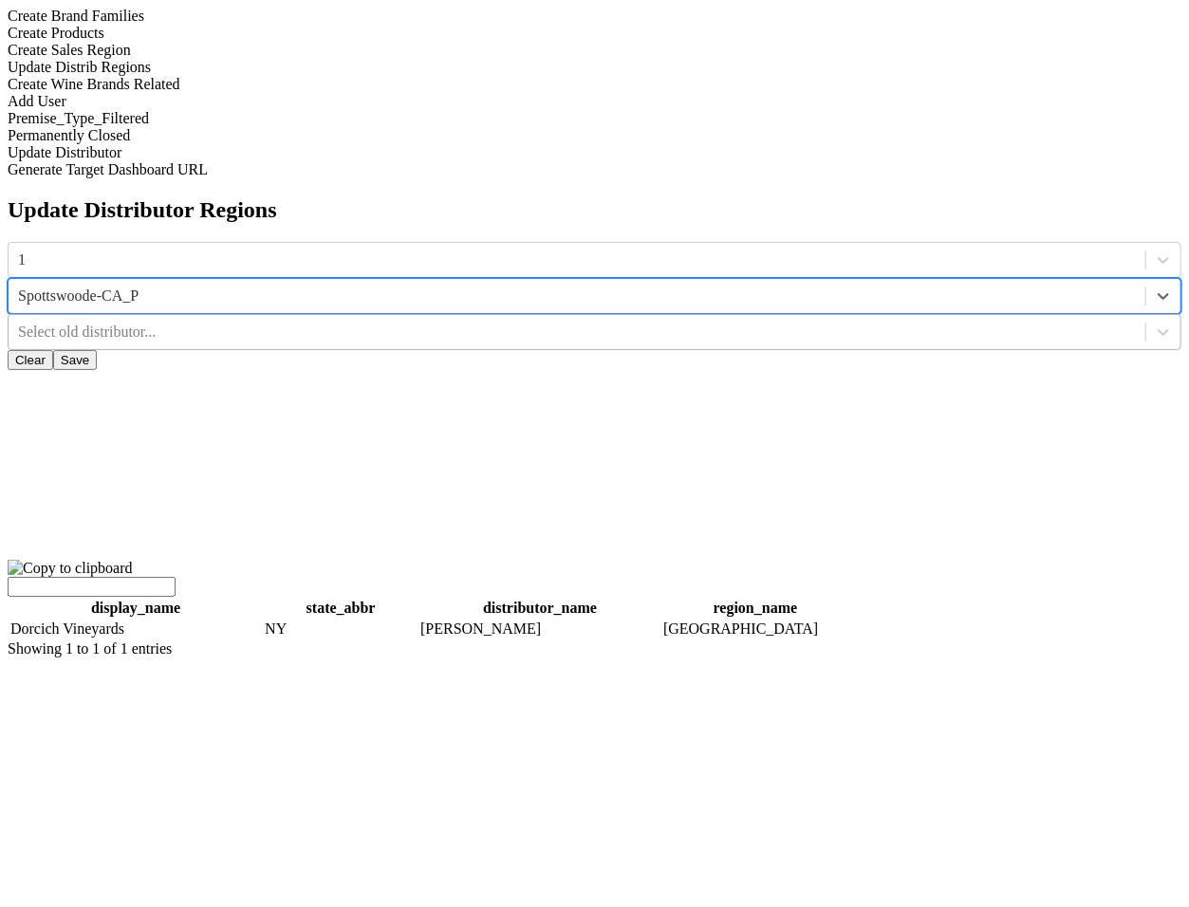
click at [859, 322] on div at bounding box center [577, 332] width 1118 height 21
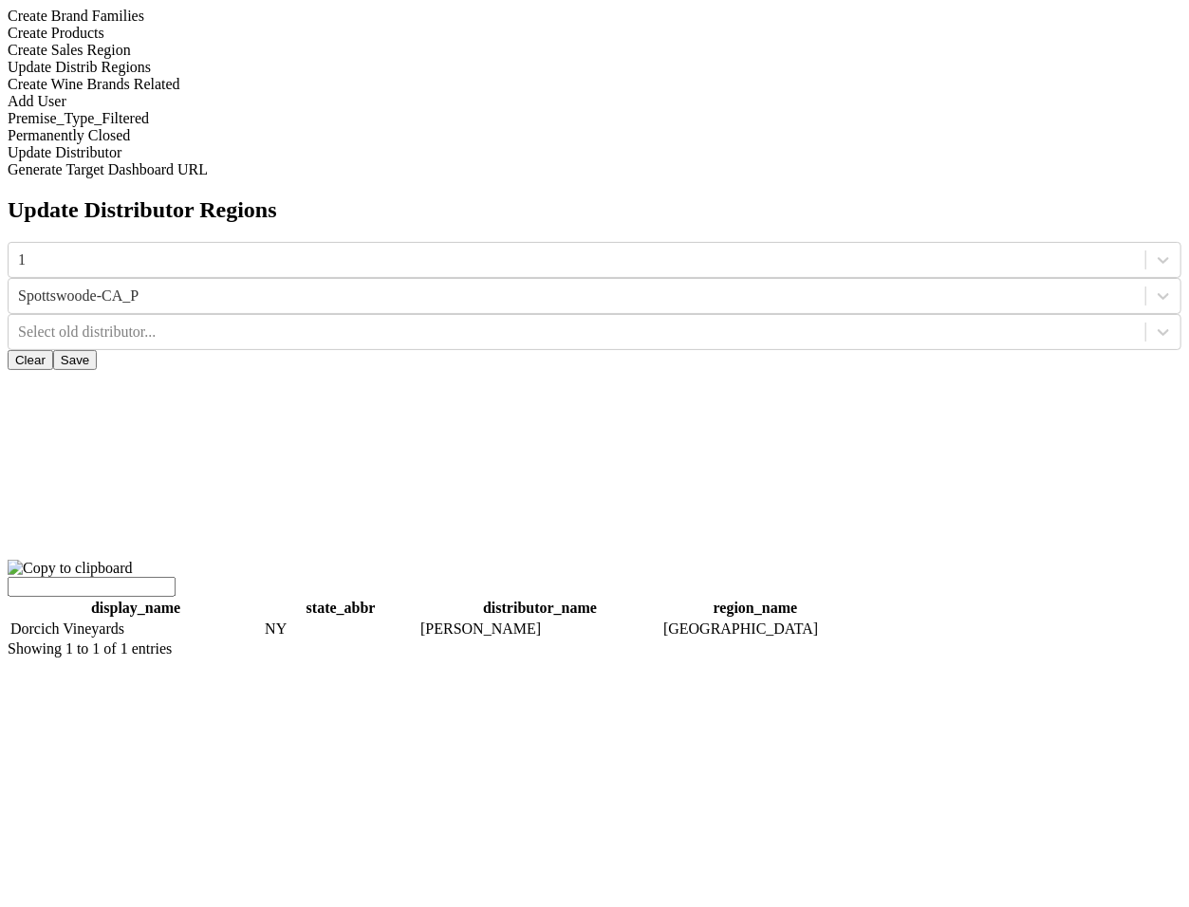
click at [53, 350] on button "Clear" at bounding box center [31, 360] width 46 height 20
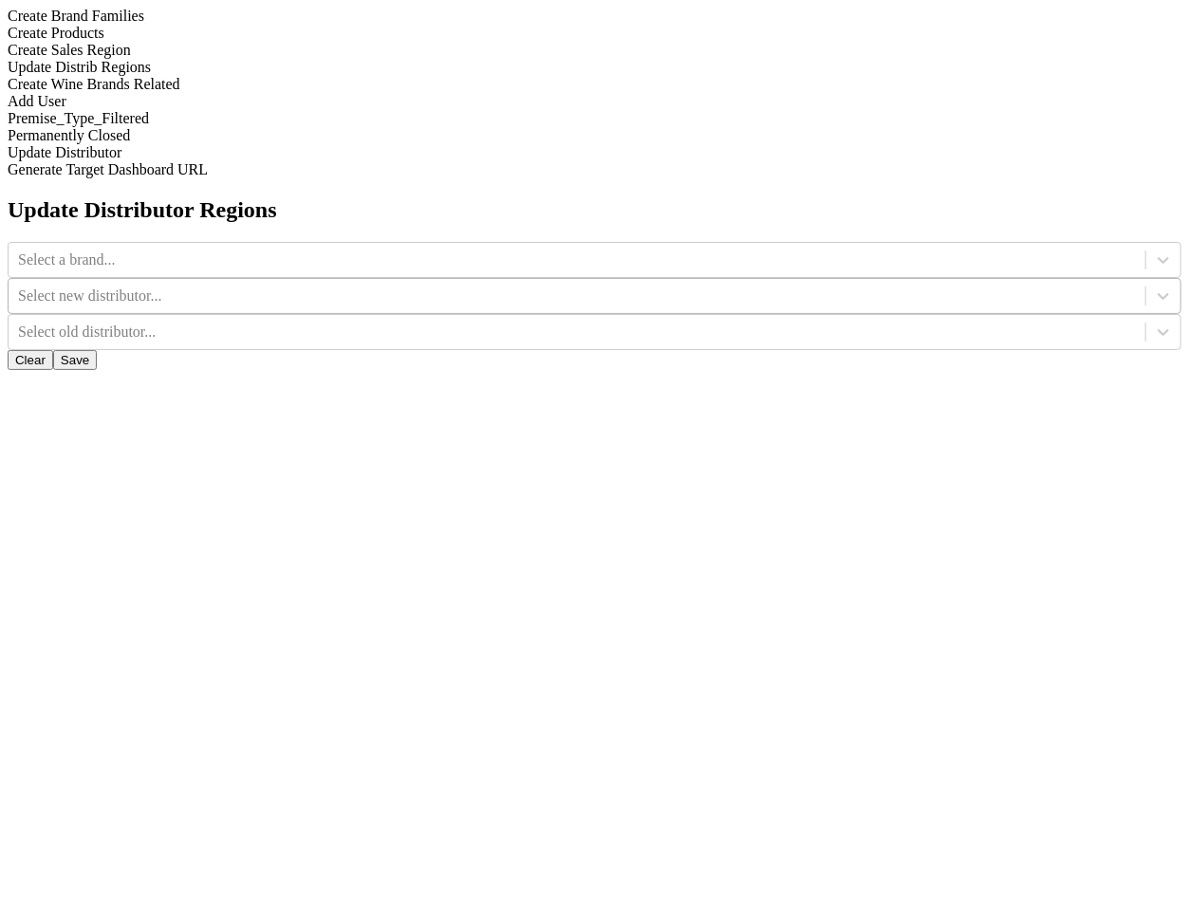
click at [686, 282] on div "Select new distributor..." at bounding box center [577, 296] width 1137 height 28
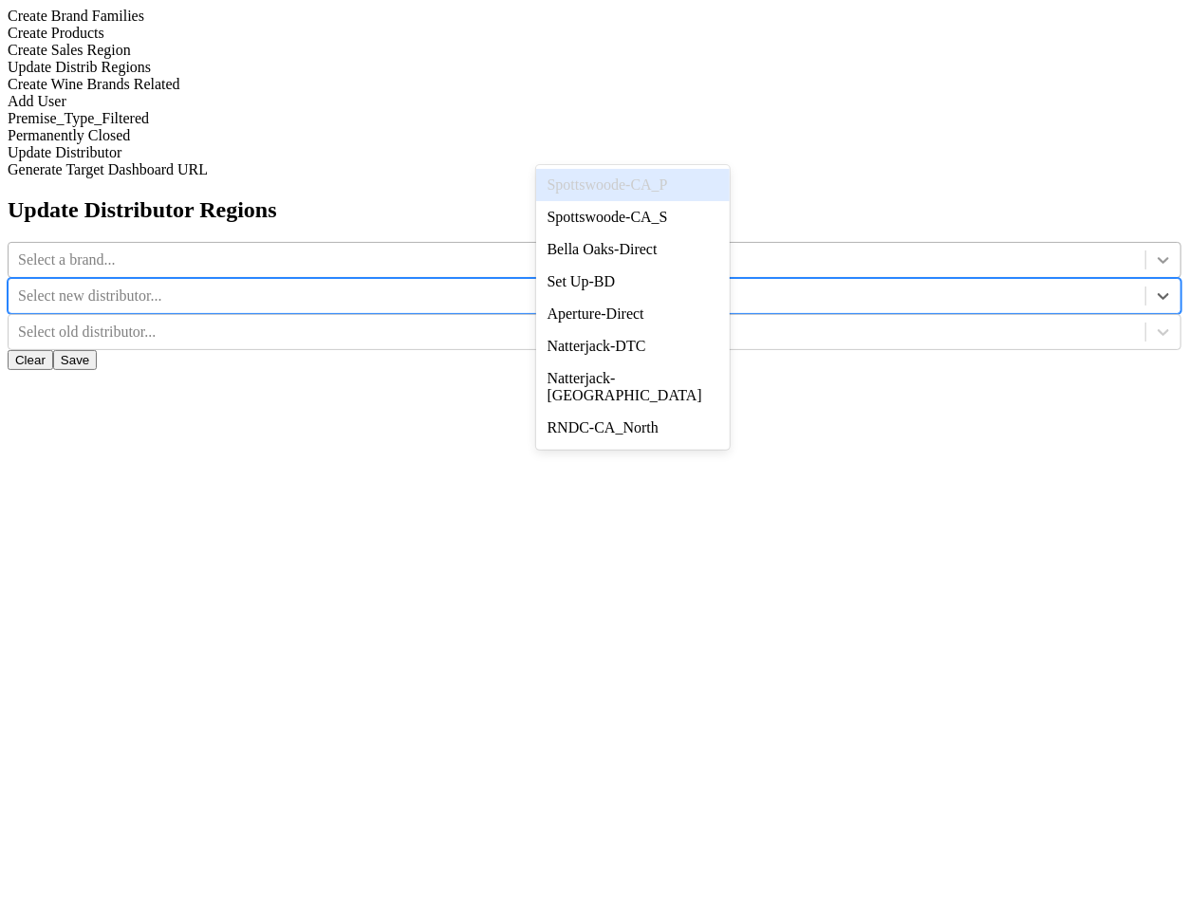
click at [1147, 243] on div at bounding box center [1164, 260] width 34 height 34
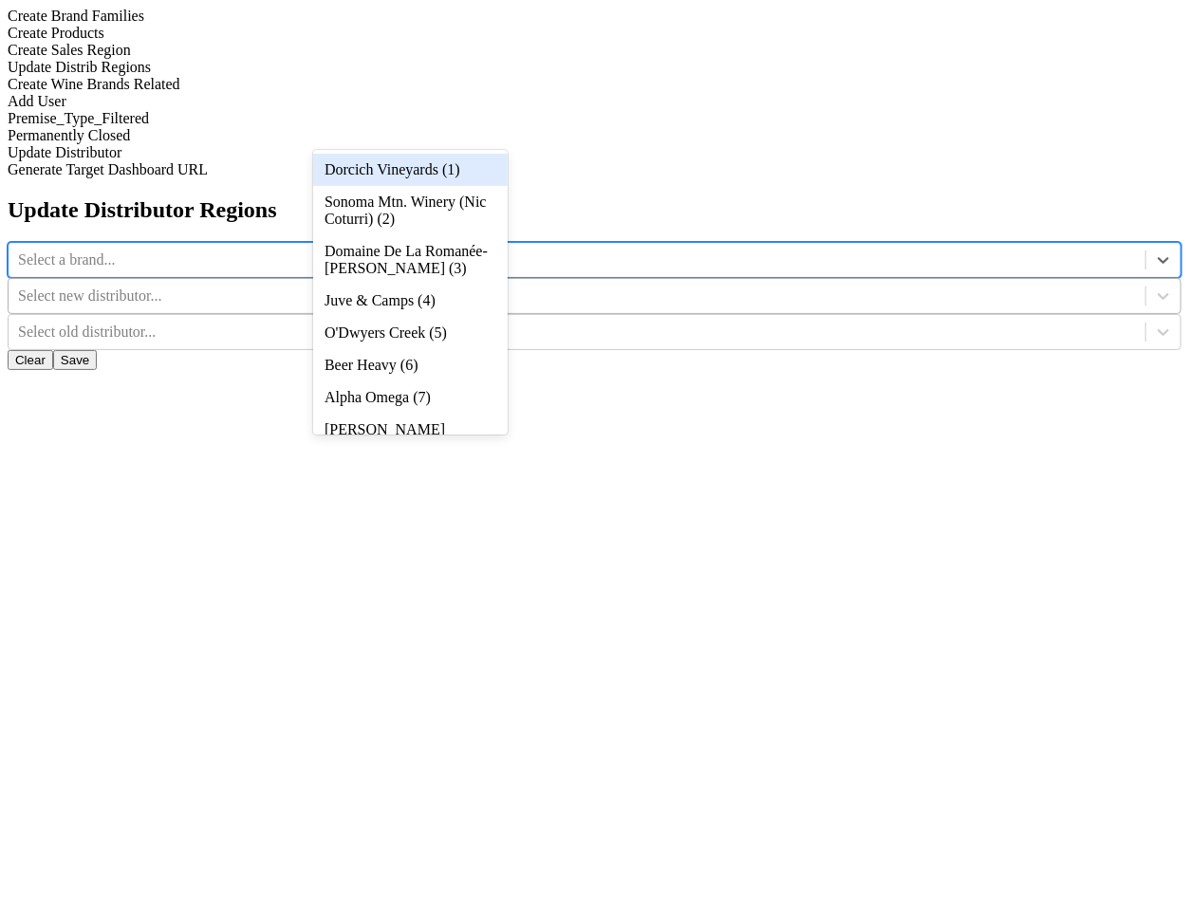
click at [641, 286] on div at bounding box center [577, 296] width 1118 height 21
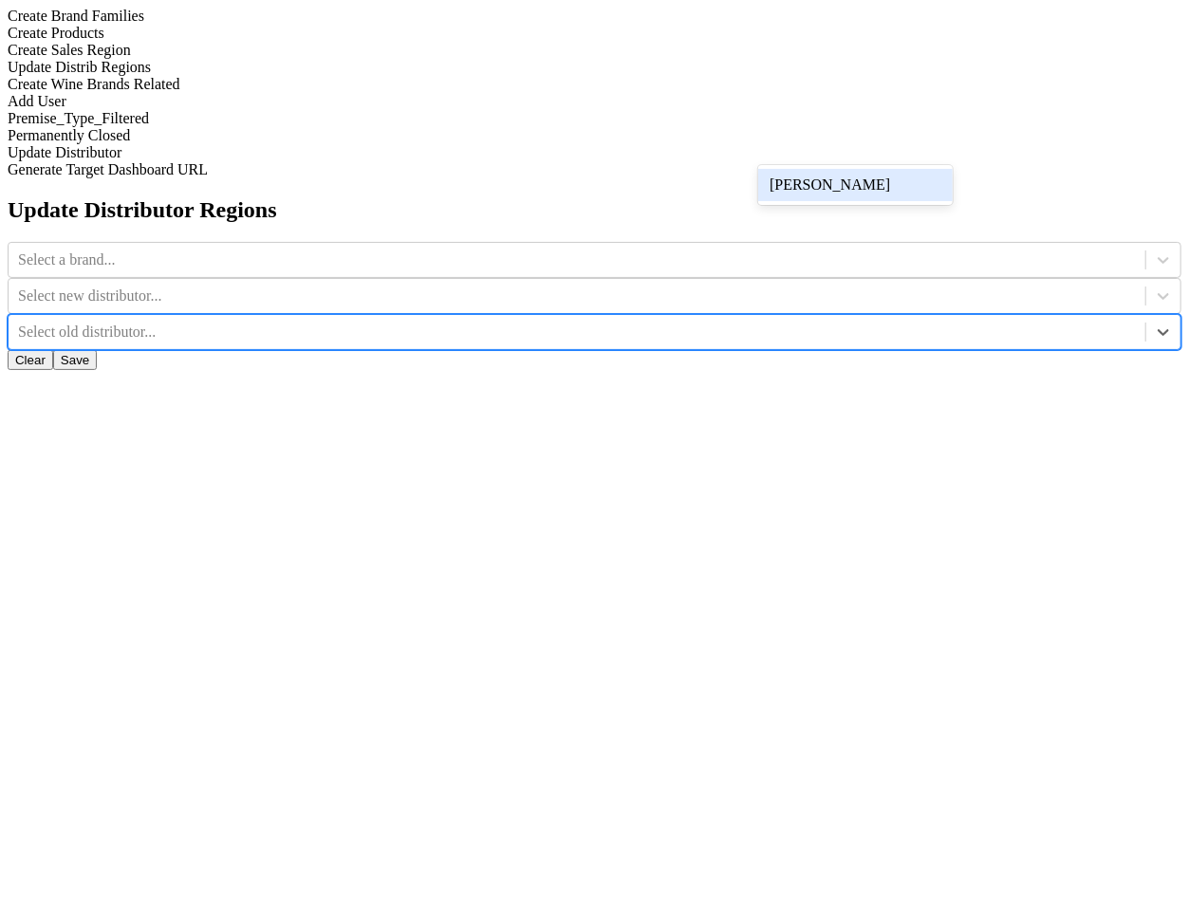
click at [816, 322] on div at bounding box center [577, 332] width 1118 height 21
click at [676, 286] on div at bounding box center [577, 296] width 1118 height 21
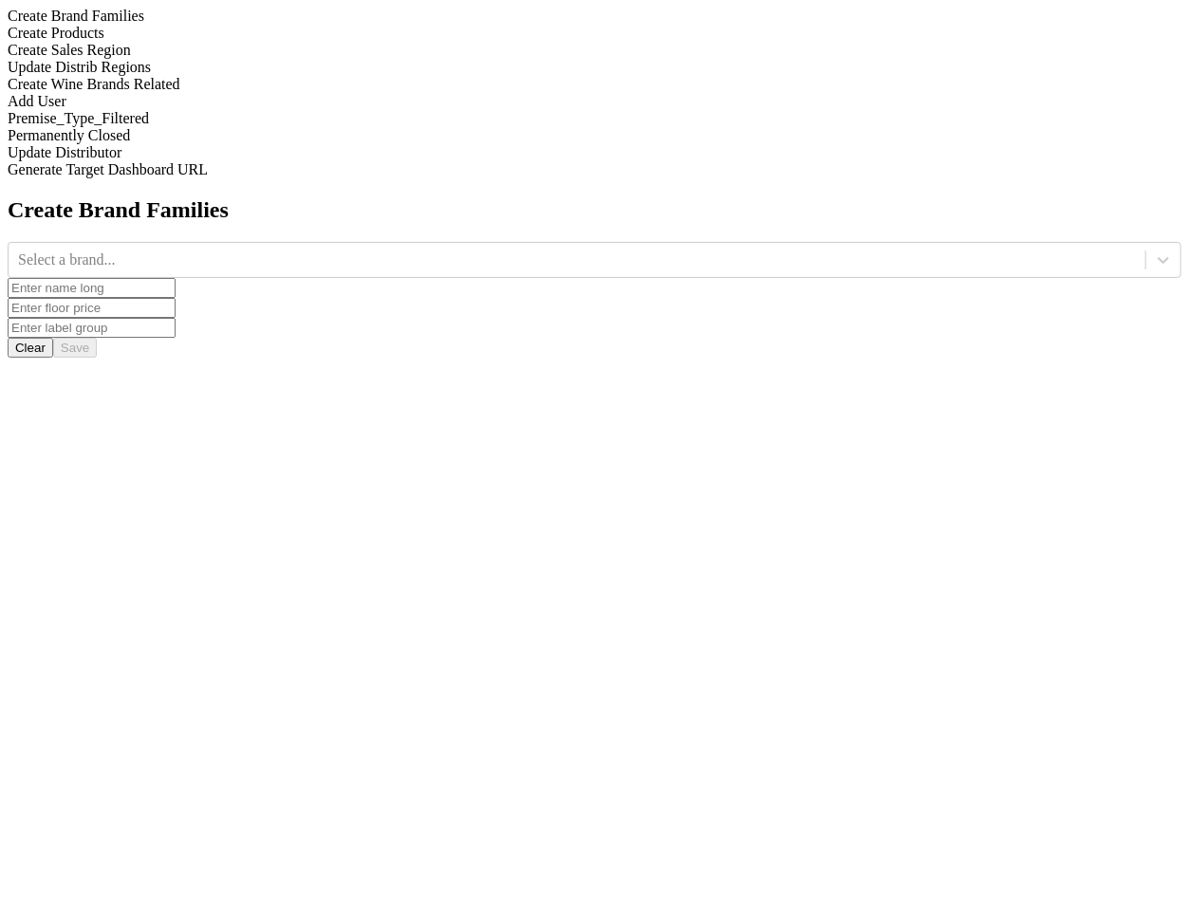
click at [174, 76] on div "Update Distrib Regions" at bounding box center [595, 67] width 1174 height 17
click at [1147, 243] on div at bounding box center [1164, 260] width 34 height 34
click at [243, 76] on div "Update Distrib Regions" at bounding box center [595, 67] width 1174 height 17
click at [459, 250] on div at bounding box center [577, 260] width 1118 height 21
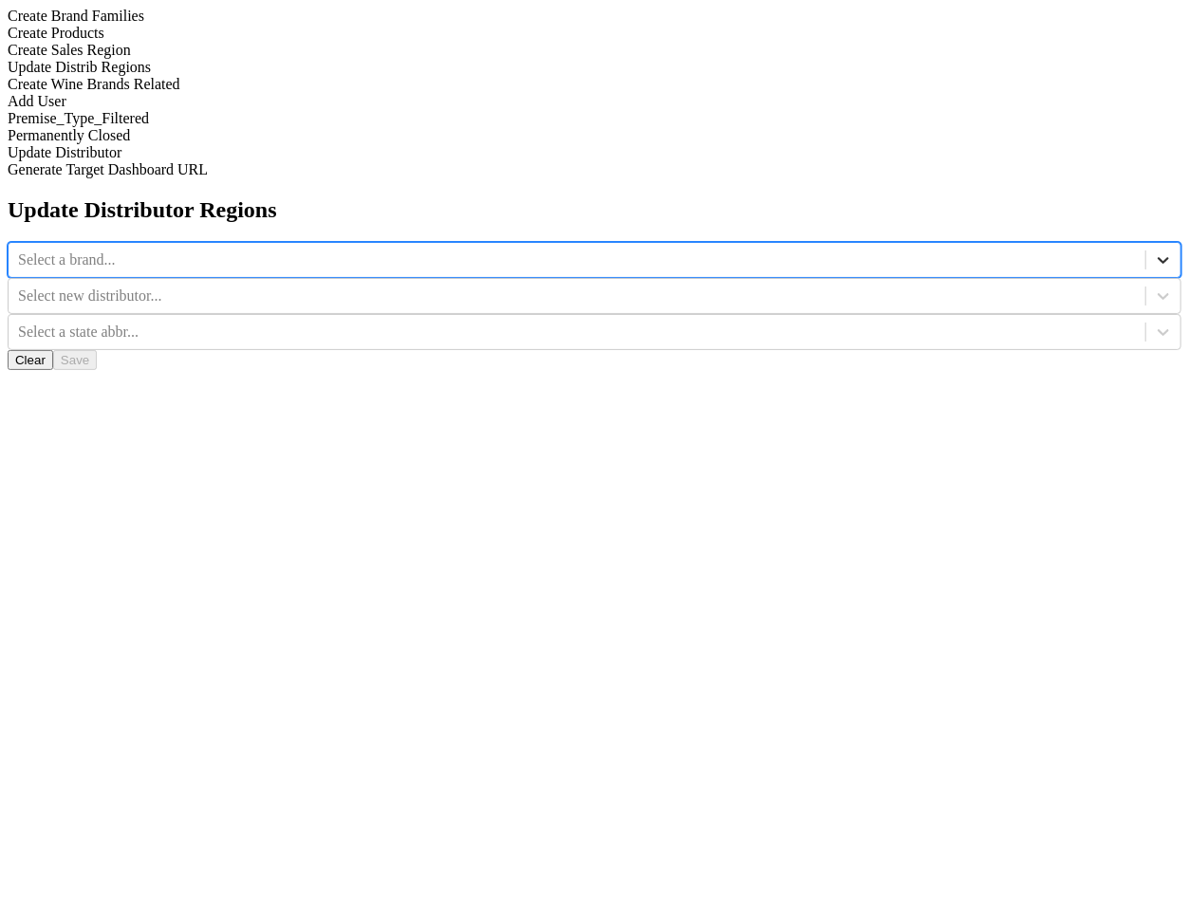
click at [1154, 251] on icon at bounding box center [1163, 260] width 19 height 19
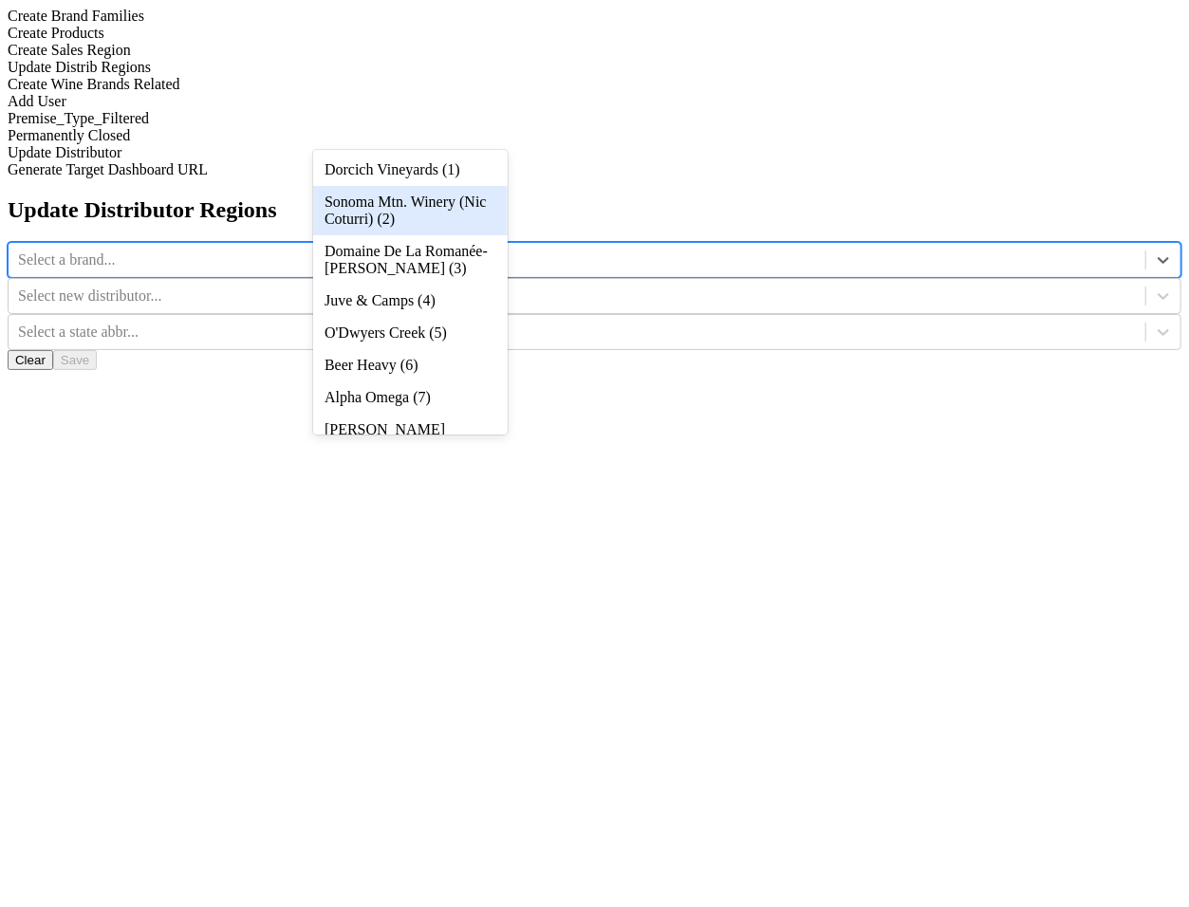
click at [485, 233] on div "Sonoma Mtn. Winery (Nic Coturri) (2)" at bounding box center [410, 210] width 195 height 49
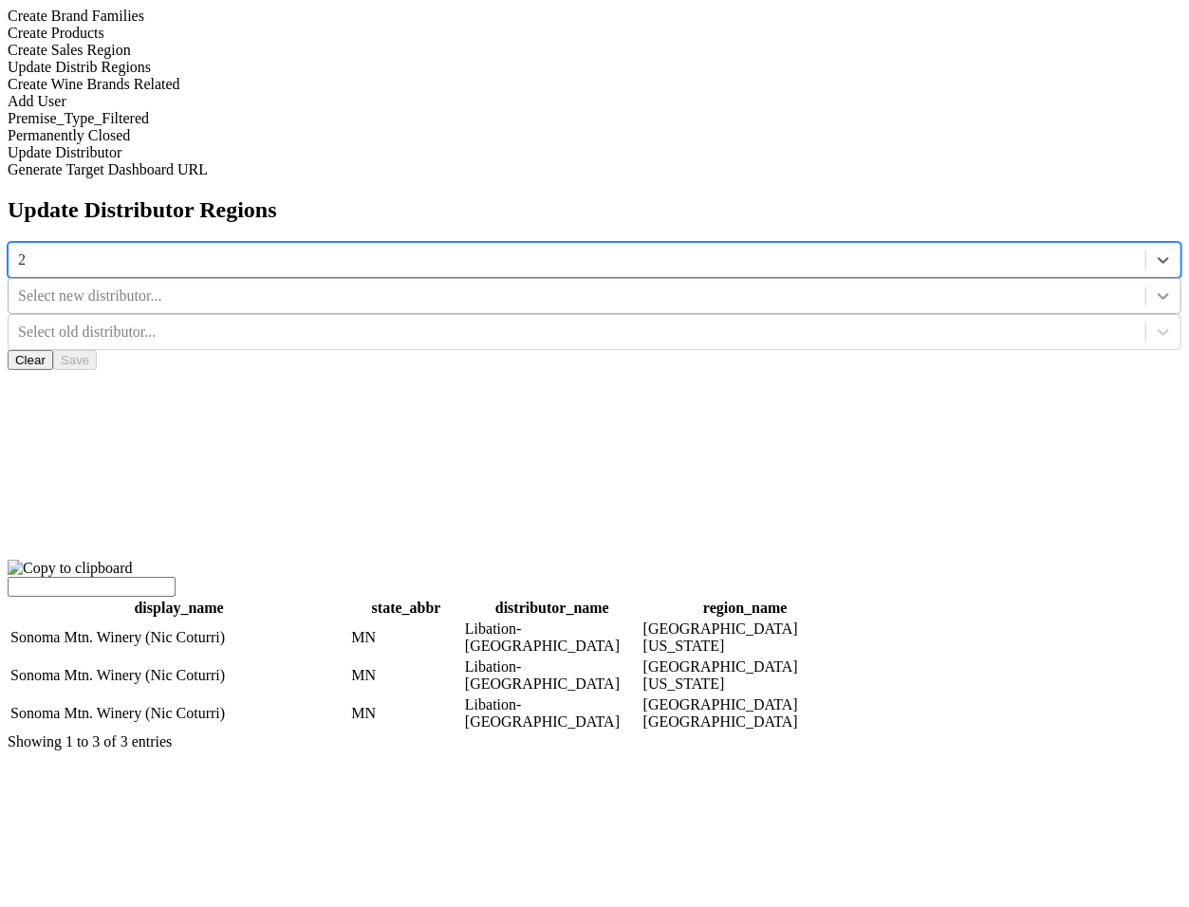
click at [1147, 279] on div at bounding box center [1164, 296] width 34 height 34
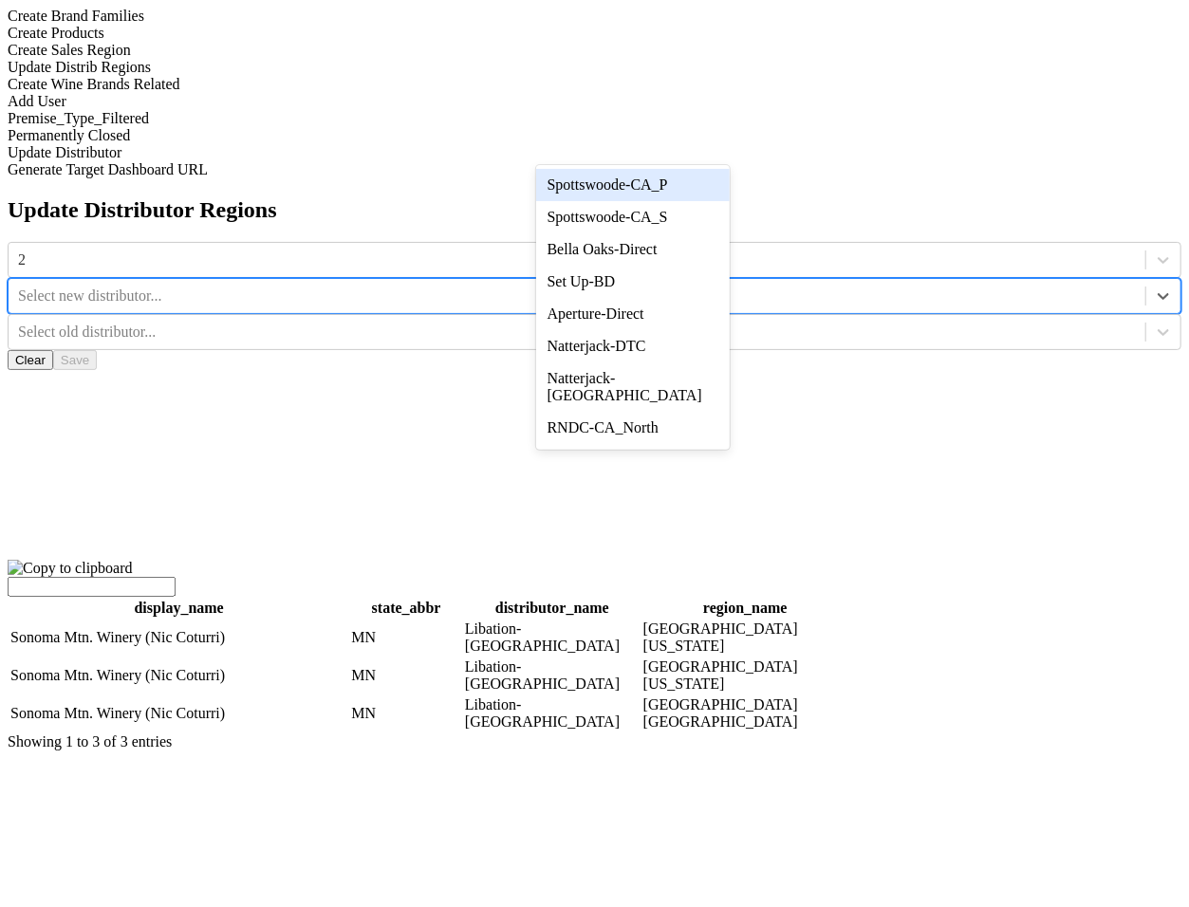
click at [705, 189] on div "Spottswoode-CA_P" at bounding box center [633, 185] width 195 height 32
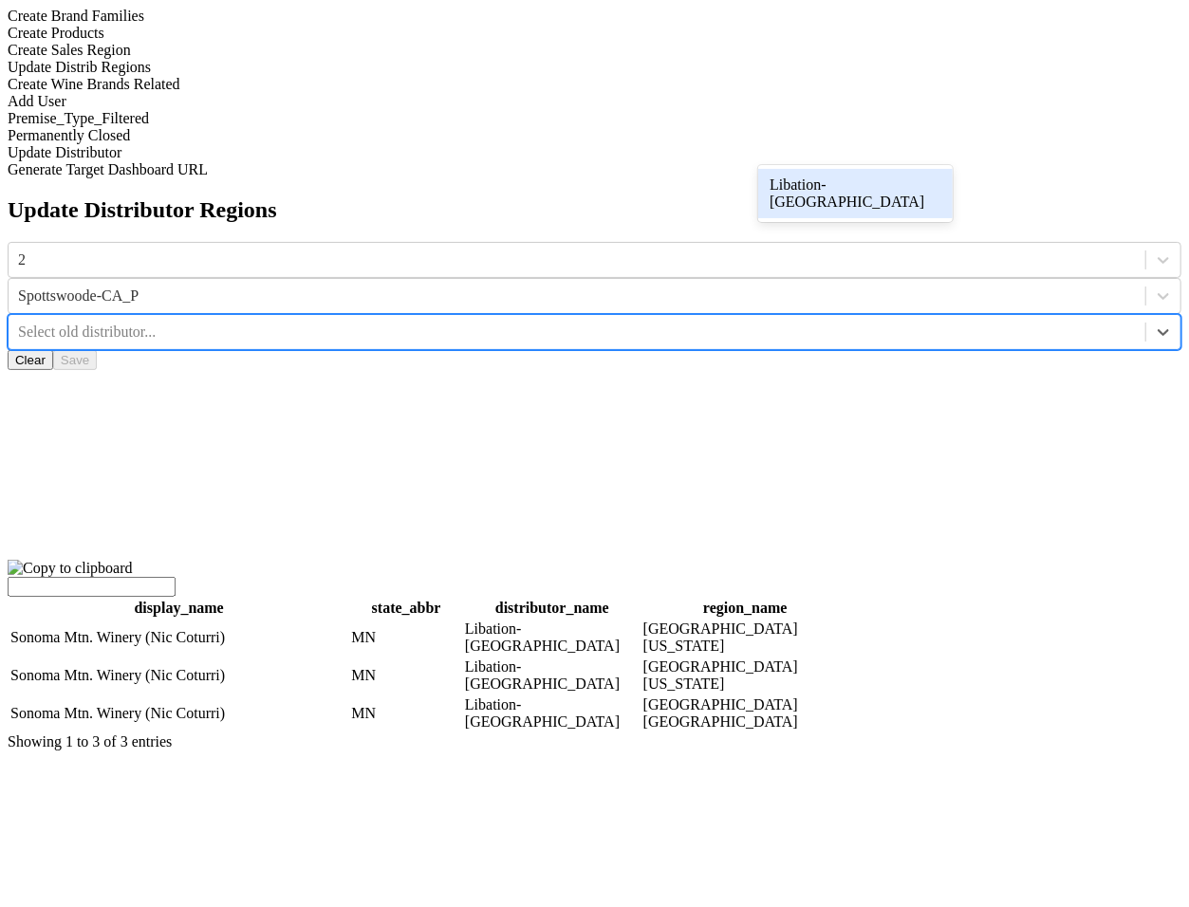
click at [894, 322] on div at bounding box center [577, 332] width 1118 height 21
click at [912, 196] on div "Libation-MN" at bounding box center [855, 193] width 195 height 49
